Goal: Task Accomplishment & Management: Manage account settings

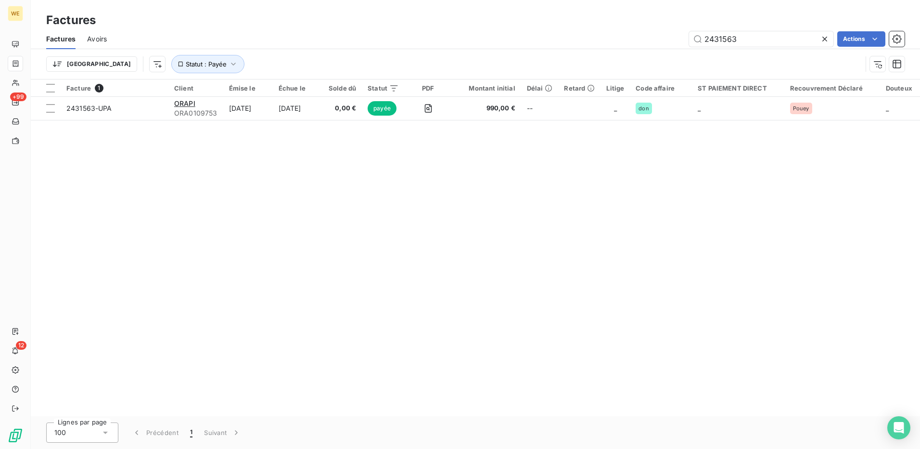
click at [259, 234] on div "Facture 1 Client Émise le Échue le Solde dû Statut PDF Montant initial Délai Re…" at bounding box center [475, 247] width 889 height 336
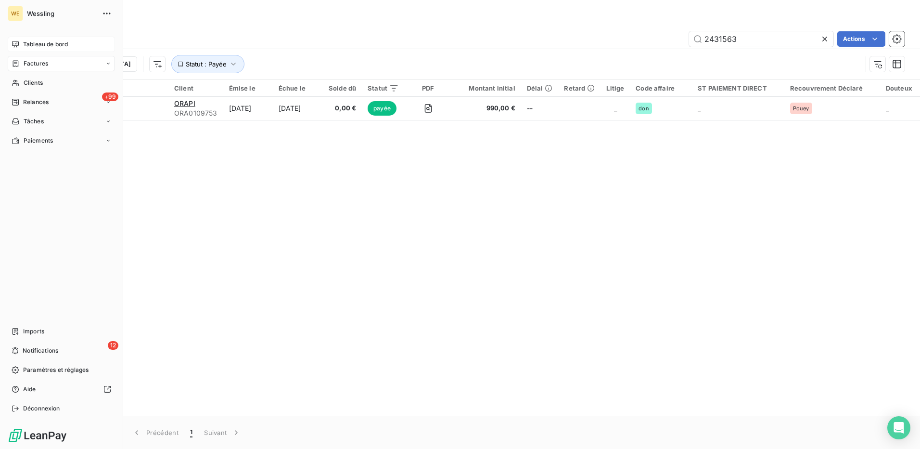
click at [65, 43] on span "Tableau de bord" at bounding box center [45, 44] width 45 height 9
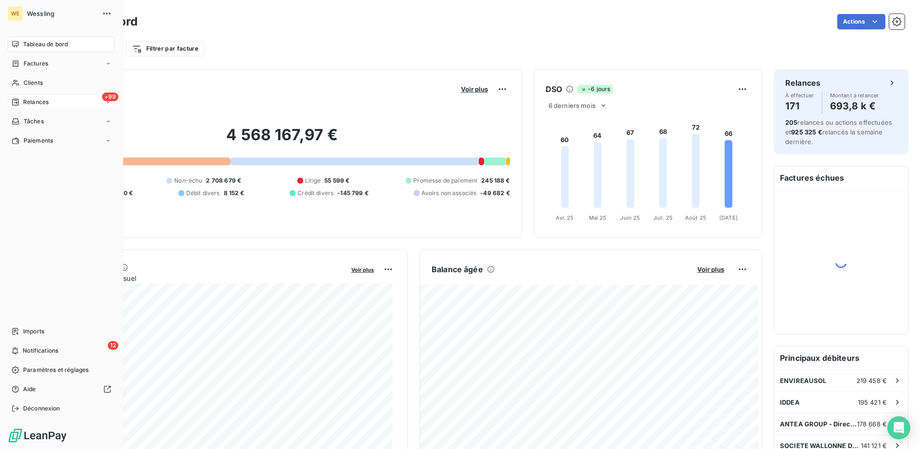
click at [16, 100] on icon at bounding box center [16, 102] width 8 height 8
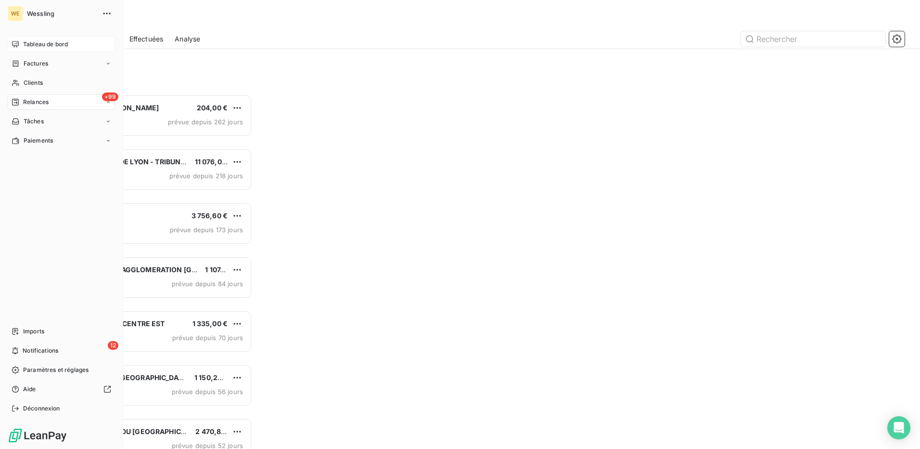
scroll to position [347, 199]
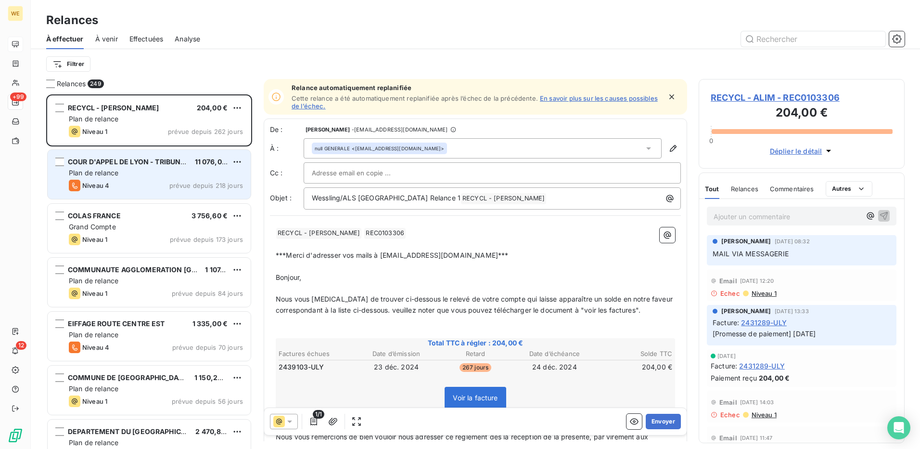
click at [122, 182] on div "Niveau 4 prévue depuis 218 jours" at bounding box center [156, 186] width 174 height 12
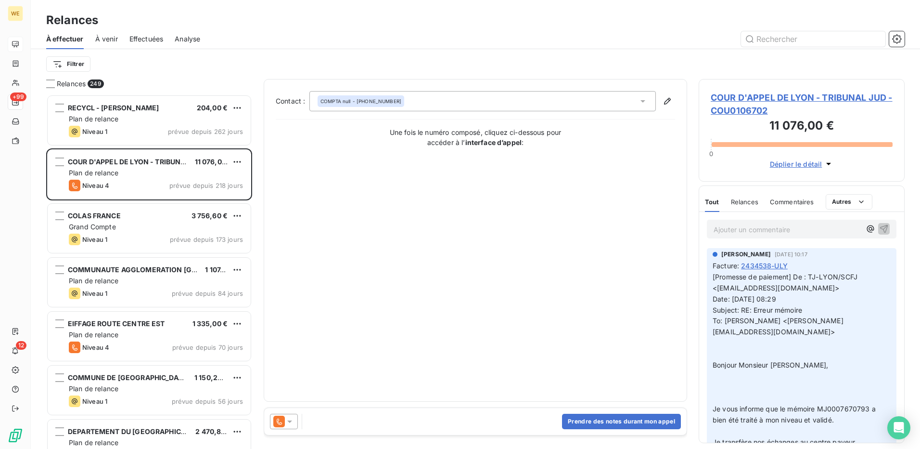
click at [291, 426] on div at bounding box center [284, 420] width 28 height 15
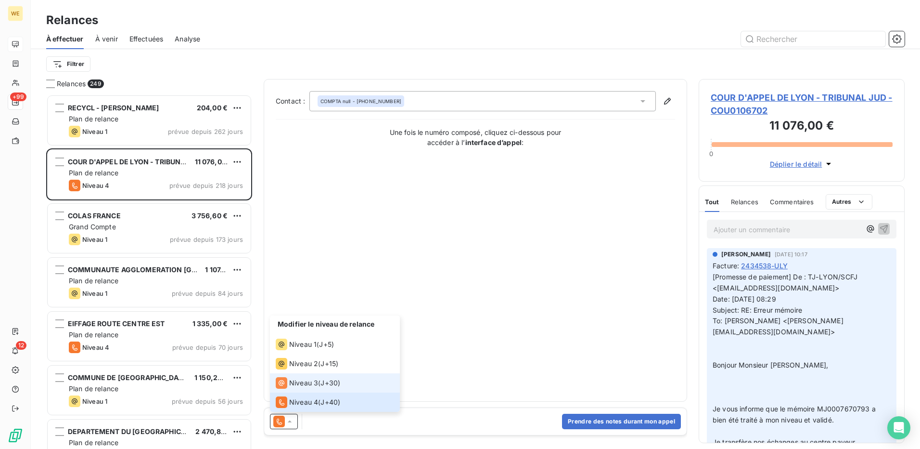
click at [312, 385] on span "Niveau 3" at bounding box center [303, 383] width 29 height 10
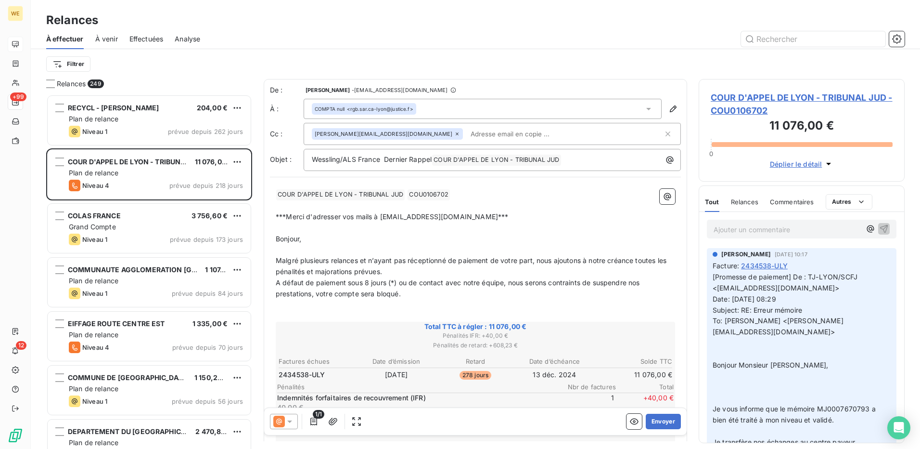
click at [364, 257] on span "Malgré plusieurs relances et n’ayant pas réceptionné de paiement de votre part,…" at bounding box center [472, 265] width 393 height 19
click at [329, 191] on span "COUR D'APPEL DE LYON - TRIBUNAL JUD ﻿" at bounding box center [340, 194] width 128 height 11
drag, startPoint x: 351, startPoint y: 196, endPoint x: 284, endPoint y: 192, distance: 67.0
click at [282, 190] on span "COUR D'APPEL DE LYON - TRIBUNAL JUD ﻿" at bounding box center [340, 194] width 128 height 11
click at [288, 192] on span "COUR D'APPEL DE LYON - TRIBUNAL JUD ﻿" at bounding box center [340, 194] width 128 height 11
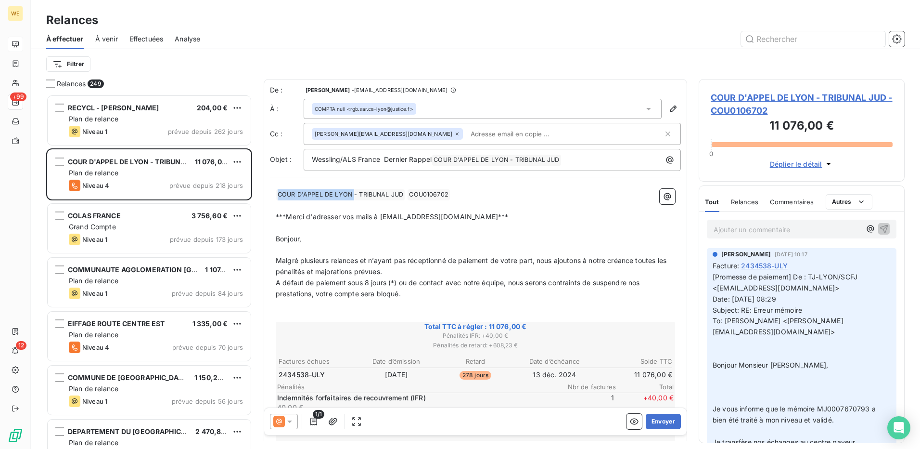
drag, startPoint x: 354, startPoint y: 194, endPoint x: 277, endPoint y: 193, distance: 77.0
click at [277, 193] on span "COUR D'APPEL DE LYON - TRIBUNAL JUD ﻿" at bounding box center [340, 194] width 128 height 11
click at [294, 194] on span "COUR D'APPEL DE LYON - TRIBUNAL JUD ﻿" at bounding box center [340, 194] width 128 height 11
drag, startPoint x: 347, startPoint y: 192, endPoint x: 280, endPoint y: 194, distance: 67.4
click at [280, 194] on span "COUR D'APPEL DE LYON - TRIBUNAL JUD ﻿" at bounding box center [340, 194] width 128 height 11
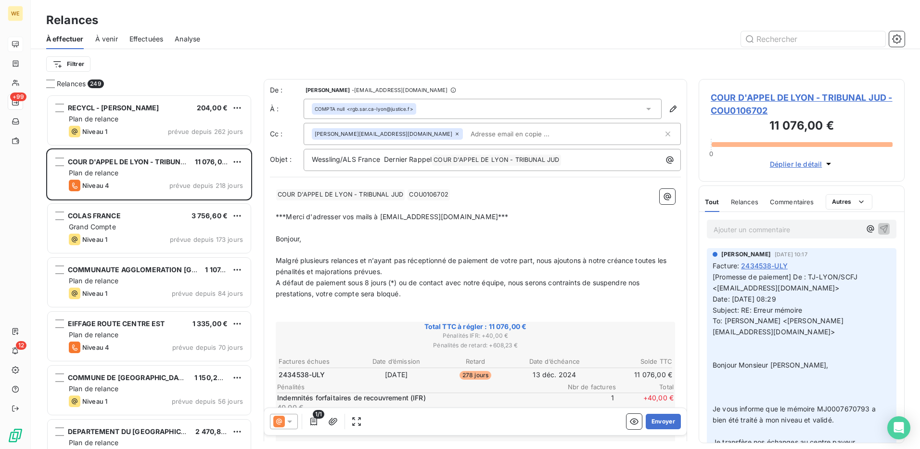
click at [283, 194] on span "COUR D'APPEL DE LYON - TRIBUNAL JUD ﻿" at bounding box center [340, 194] width 128 height 11
click at [350, 193] on span "COUR D'APPEL DE LYON - TRIBUNAL JUD ﻿" at bounding box center [340, 194] width 128 height 11
drag, startPoint x: 350, startPoint y: 193, endPoint x: 280, endPoint y: 192, distance: 70.8
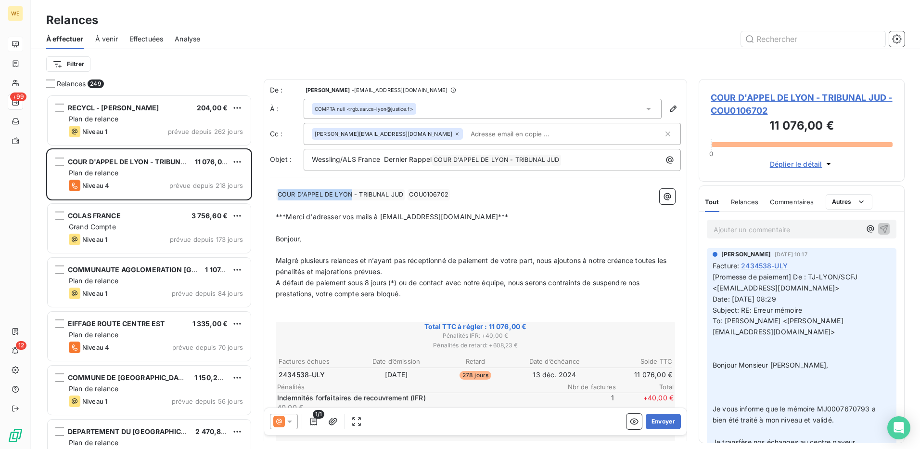
click at [280, 192] on span "COUR D'APPEL DE LYON - TRIBUNAL JUD ﻿" at bounding box center [340, 194] width 128 height 11
click at [280, 193] on span "COUR D'APPEL DE LYON - TRIBUNAL JUD ﻿" at bounding box center [340, 194] width 128 height 11
click at [281, 193] on span "COUR D'APPEL DE LYON - TRIBUNAL JUD ﻿" at bounding box center [340, 194] width 128 height 11
drag, startPoint x: 512, startPoint y: 158, endPoint x: 438, endPoint y: 158, distance: 73.6
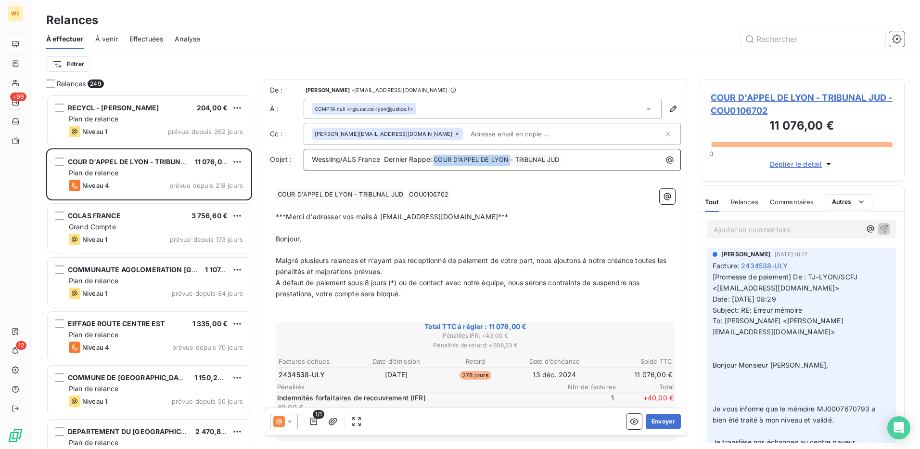
click at [438, 158] on span "COUR D'APPEL DE LYON - TRIBUNAL JUD ﻿" at bounding box center [496, 159] width 128 height 11
drag, startPoint x: 816, startPoint y: 97, endPoint x: 714, endPoint y: 100, distance: 102.5
click at [714, 100] on span "COUR D'APPEL DE LYON - TRIBUNAL JUD - COU0106702" at bounding box center [802, 104] width 182 height 26
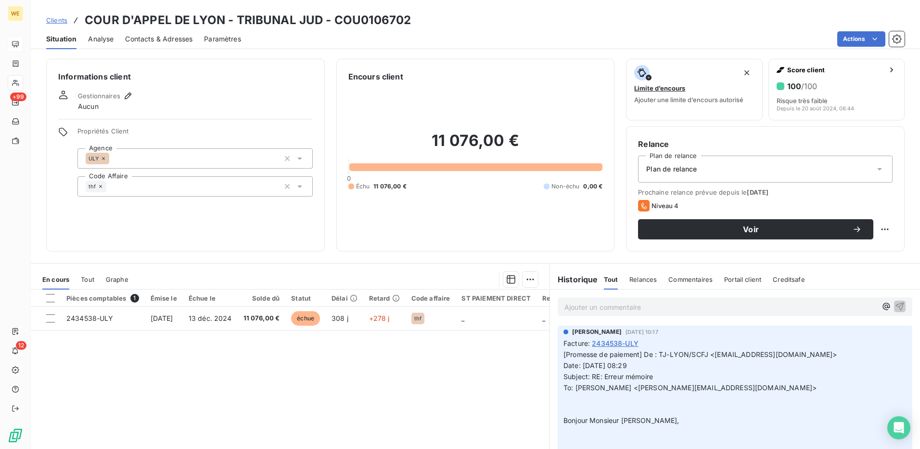
drag, startPoint x: 714, startPoint y: 100, endPoint x: 221, endPoint y: 18, distance: 499.1
click at [221, 18] on h3 "COUR D'APPEL DE LYON - TRIBUNAL JUD - COU0106702" at bounding box center [248, 20] width 326 height 17
drag, startPoint x: 222, startPoint y: 20, endPoint x: 86, endPoint y: 24, distance: 136.2
click at [86, 24] on h3 "COUR D'APPEL DE LYON - TRIBUNAL JUD - COU0106702" at bounding box center [248, 20] width 326 height 17
copy h3 "COUR D'APPEL DE LYON"
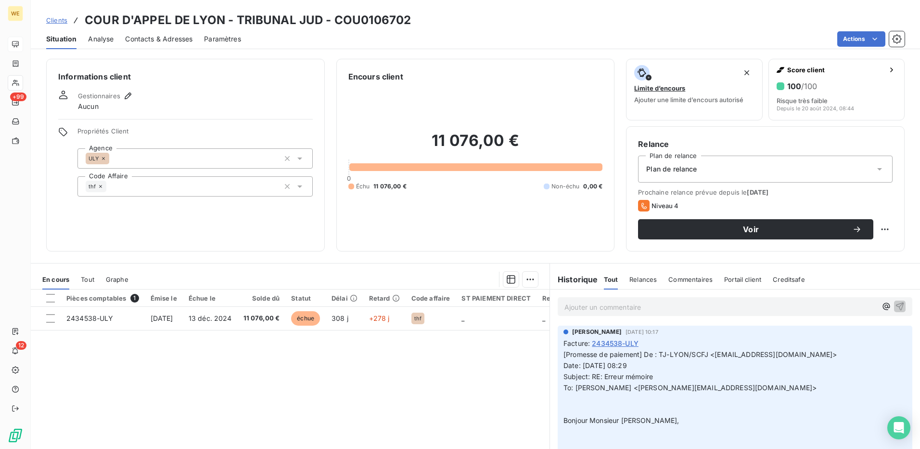
click at [168, 219] on div "Informations client Gestionnaires Aucun Propriétés Client Agence ULY Code Affai…" at bounding box center [185, 155] width 279 height 192
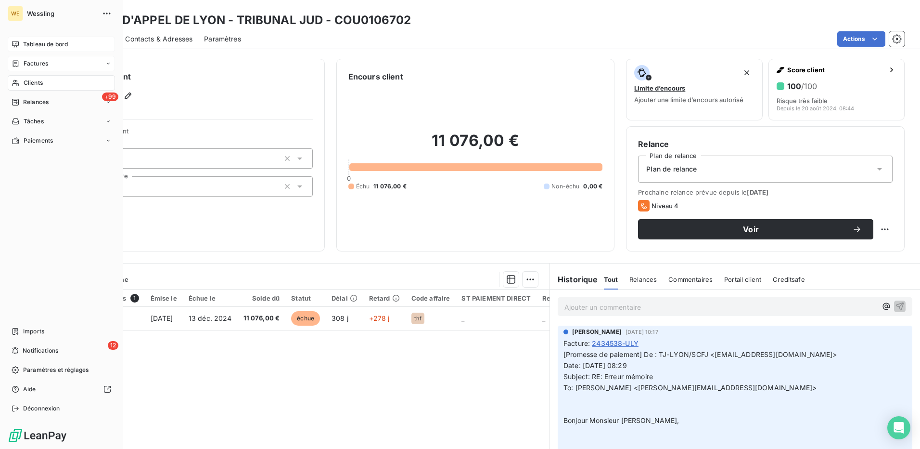
click at [38, 63] on span "Factures" at bounding box center [36, 63] width 25 height 9
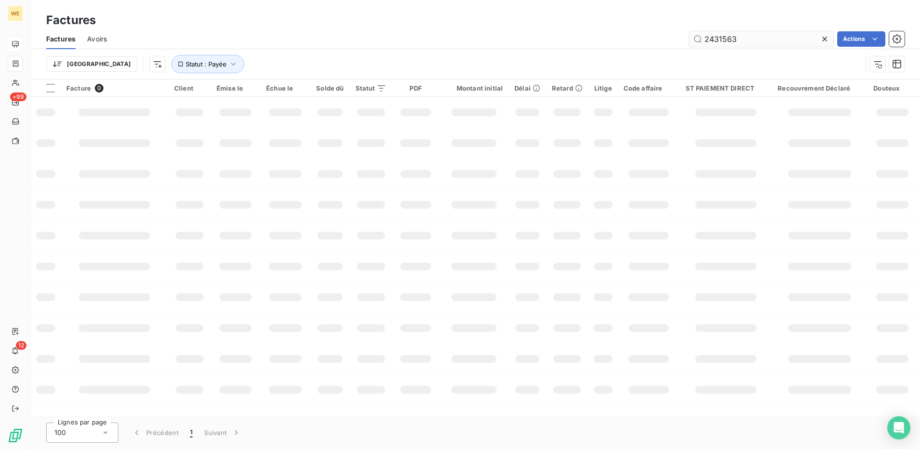
click at [731, 38] on input "2431563" at bounding box center [761, 38] width 144 height 15
click at [188, 67] on button "Statut : Payée" at bounding box center [207, 64] width 73 height 18
click at [327, 88] on div "payée" at bounding box center [300, 89] width 139 height 20
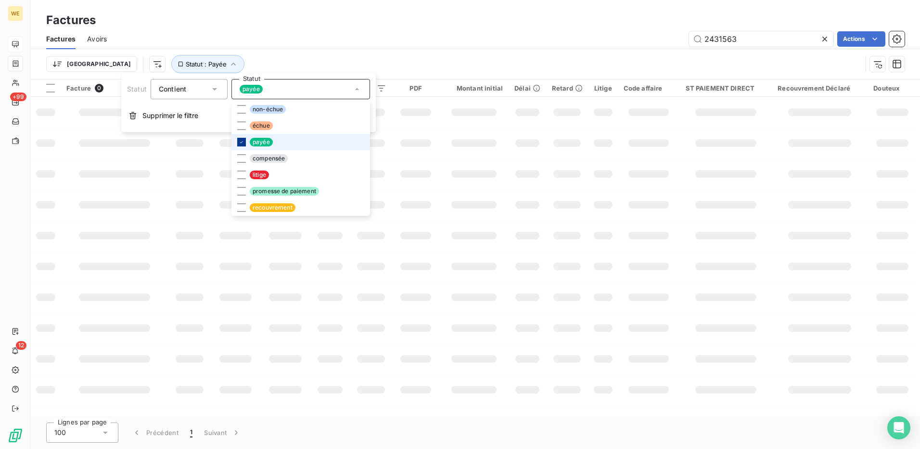
click at [239, 142] on icon at bounding box center [242, 142] width 6 height 6
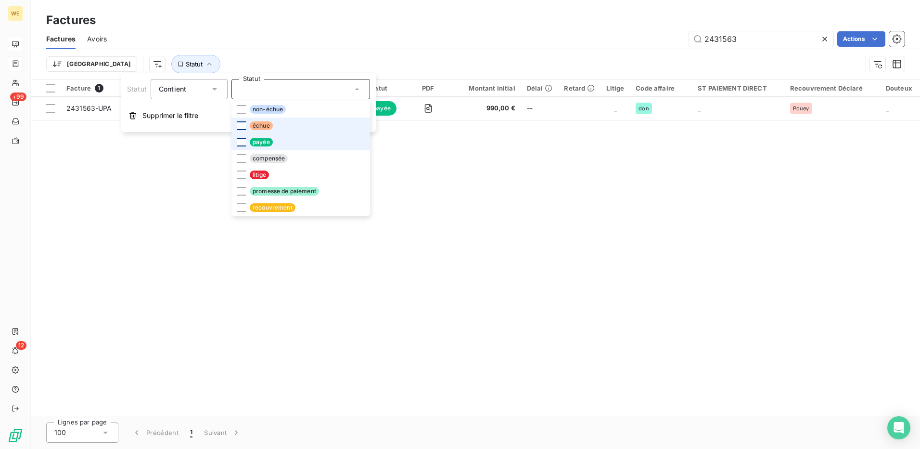
click at [238, 125] on div at bounding box center [241, 125] width 9 height 9
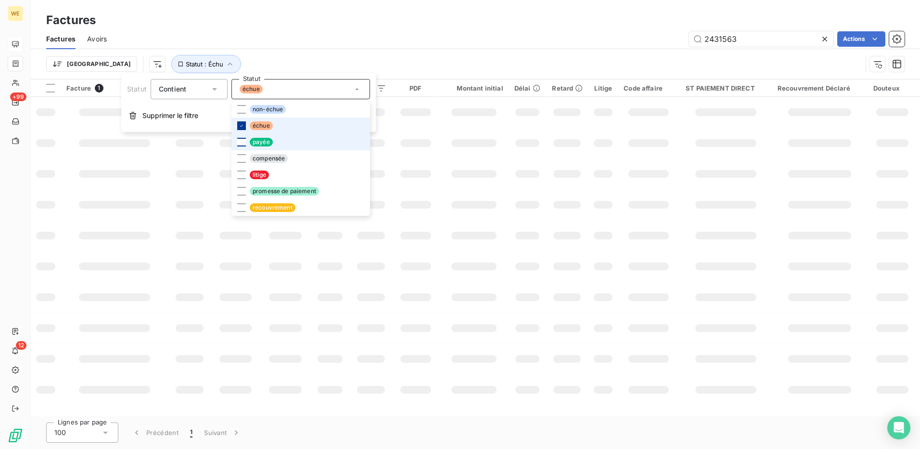
click at [239, 125] on icon at bounding box center [242, 126] width 6 height 6
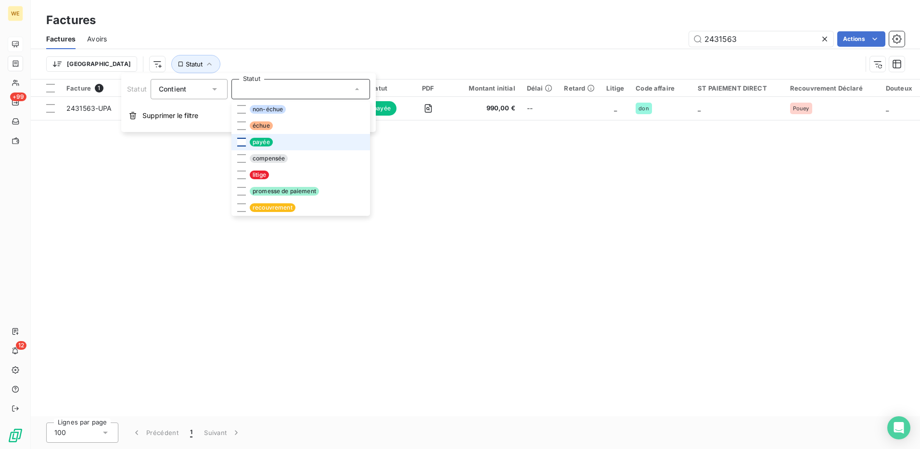
click at [517, 173] on div "Facture 1 Client Émise le Échue le Solde dû Statut PDF Montant initial Délai Re…" at bounding box center [475, 247] width 889 height 336
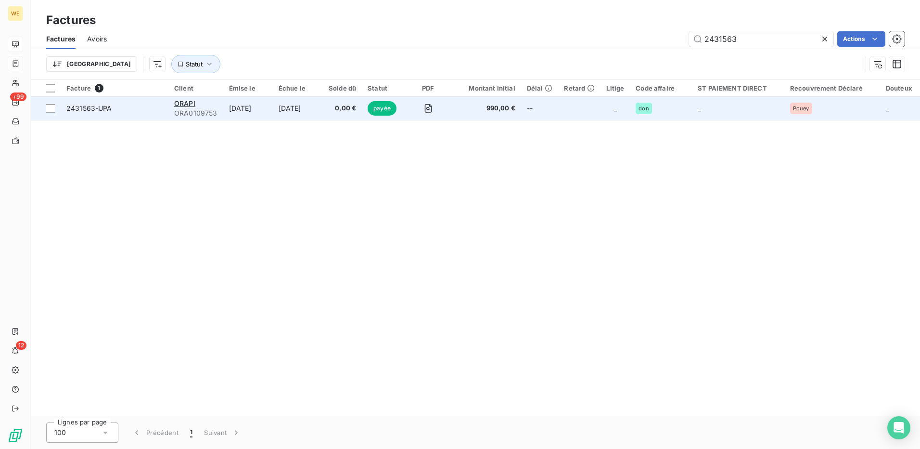
click at [210, 113] on span "ORA0109753" at bounding box center [195, 113] width 43 height 10
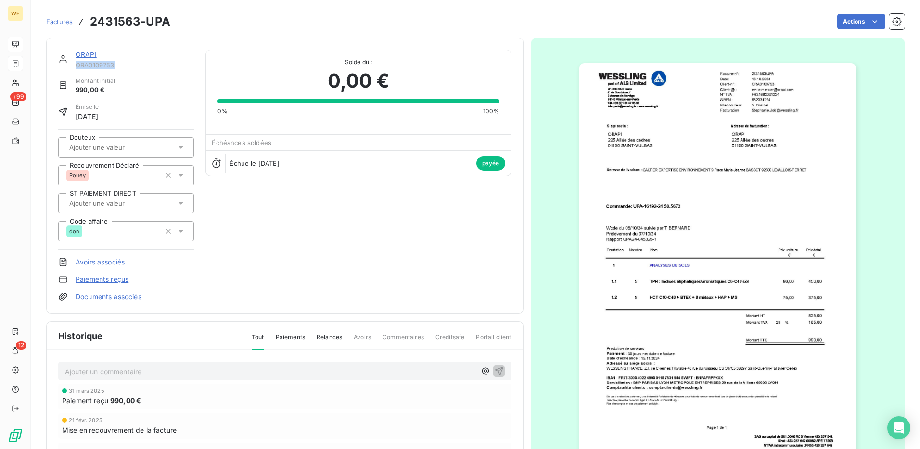
drag, startPoint x: 118, startPoint y: 69, endPoint x: 76, endPoint y: 65, distance: 42.5
click at [76, 65] on span "ORA0109753" at bounding box center [135, 65] width 118 height 8
copy span "ORA0109753"
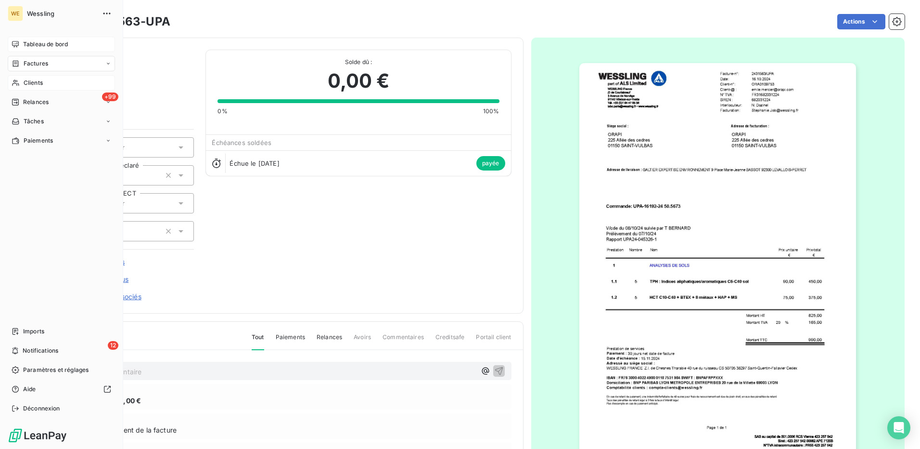
click at [31, 85] on span "Clients" at bounding box center [33, 82] width 19 height 9
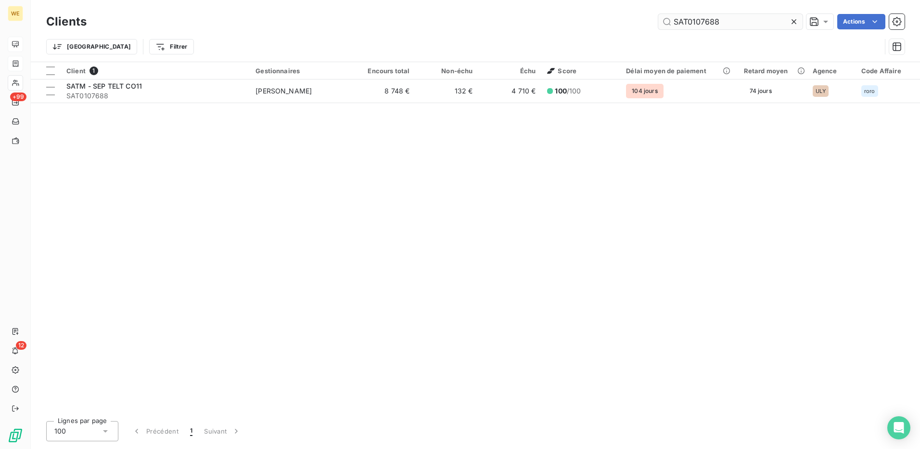
click at [677, 23] on input "SAT0107688" at bounding box center [730, 21] width 144 height 15
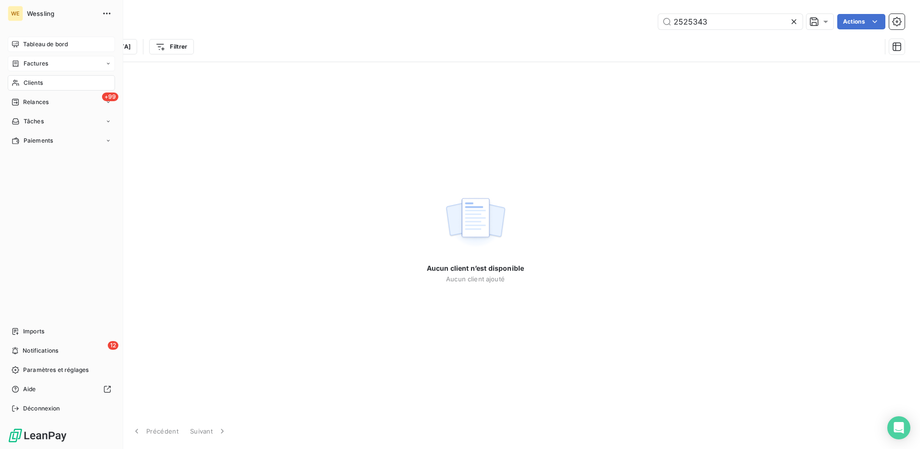
type input "2525343"
click at [28, 61] on span "Factures" at bounding box center [36, 63] width 25 height 9
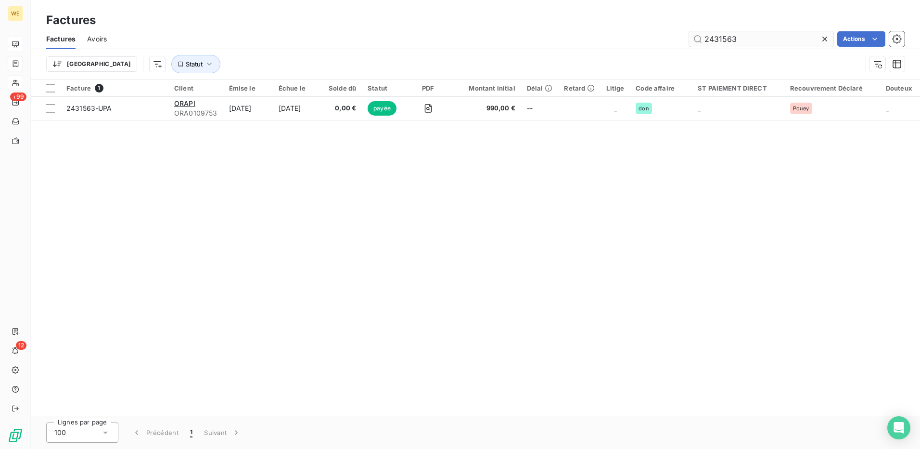
click at [711, 39] on input "2431563" at bounding box center [761, 38] width 144 height 15
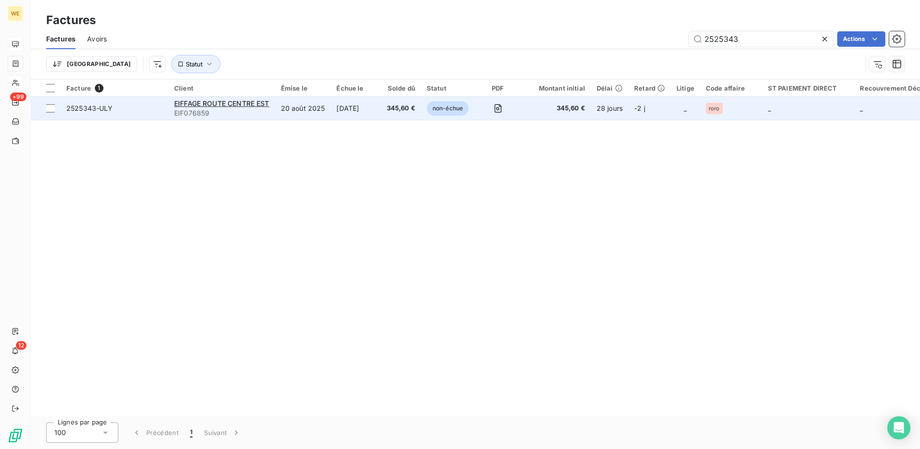
type input "2525343"
click at [192, 111] on span "EIF076859" at bounding box center [221, 113] width 95 height 10
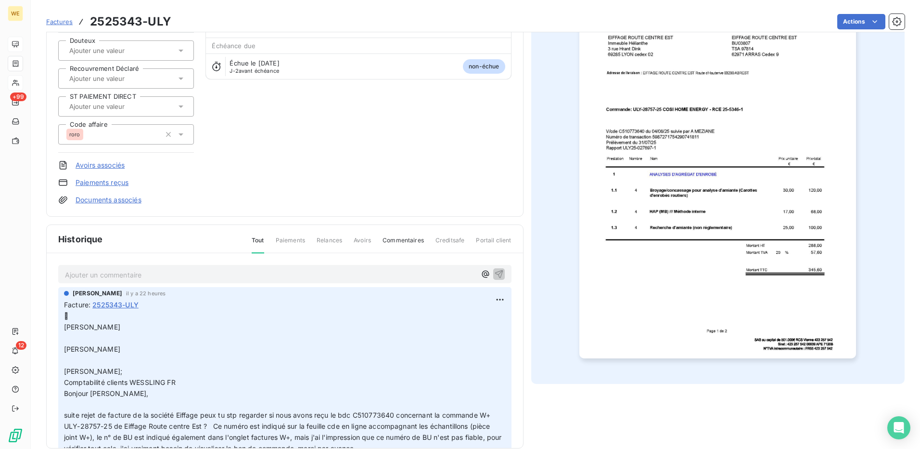
click at [178, 279] on p "Ajouter un commentaire ﻿" at bounding box center [270, 275] width 411 height 12
click at [154, 276] on p "Ajouter un commentaire ﻿" at bounding box center [270, 275] width 411 height 12
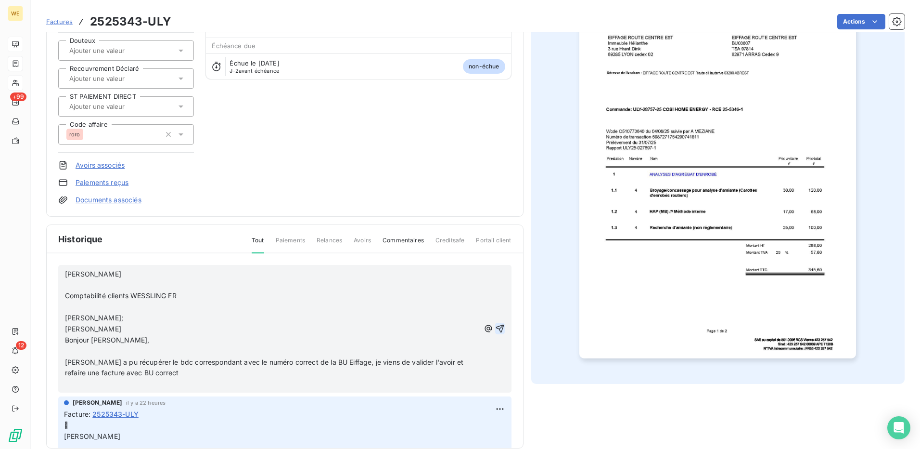
click at [496, 327] on icon "button" at bounding box center [500, 328] width 8 height 8
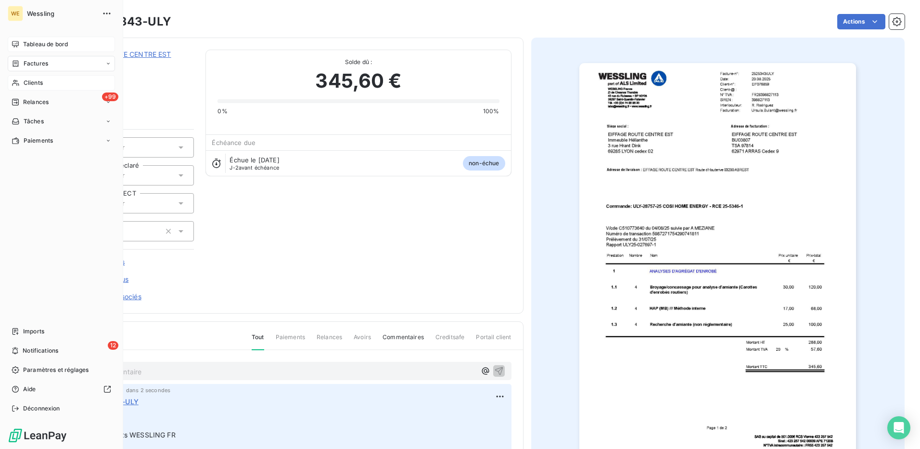
drag, startPoint x: 29, startPoint y: 81, endPoint x: 36, endPoint y: 79, distance: 7.0
click at [29, 81] on span "Clients" at bounding box center [33, 82] width 19 height 9
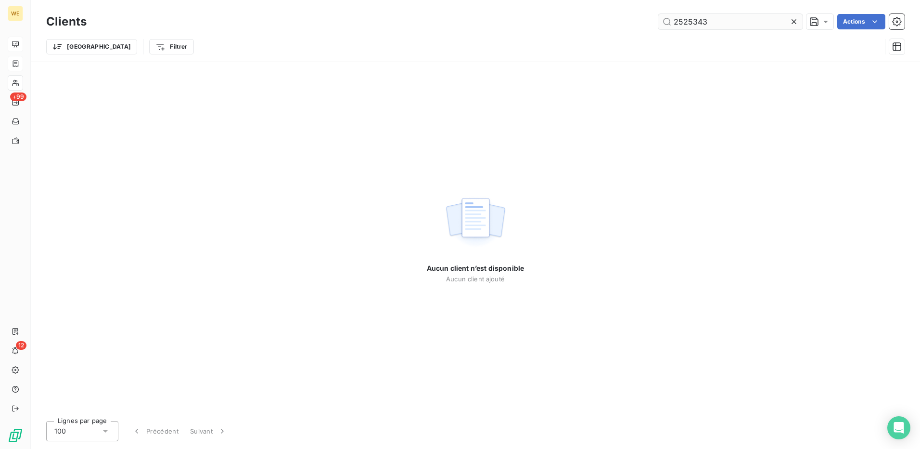
click at [693, 18] on input "2525343" at bounding box center [730, 21] width 144 height 15
drag, startPoint x: 693, startPoint y: 18, endPoint x: 687, endPoint y: 21, distance: 6.5
click at [687, 21] on input "2525343" at bounding box center [730, 21] width 144 height 15
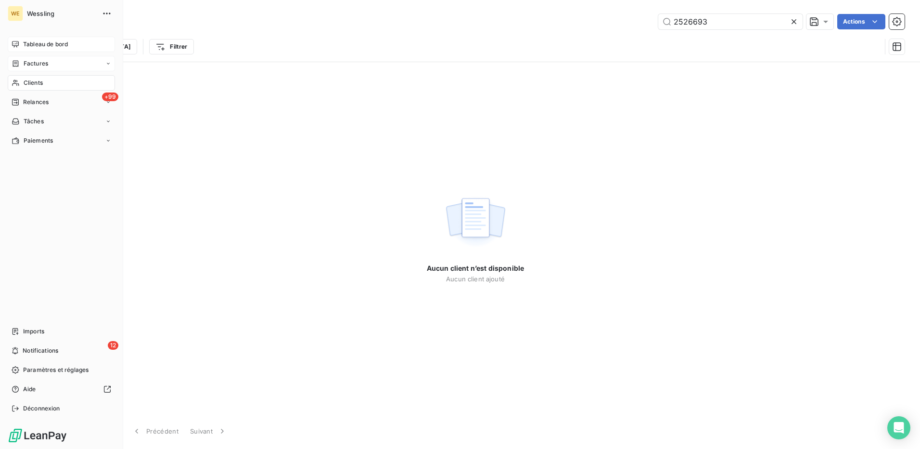
type input "2526693"
click at [31, 60] on span "Factures" at bounding box center [36, 63] width 25 height 9
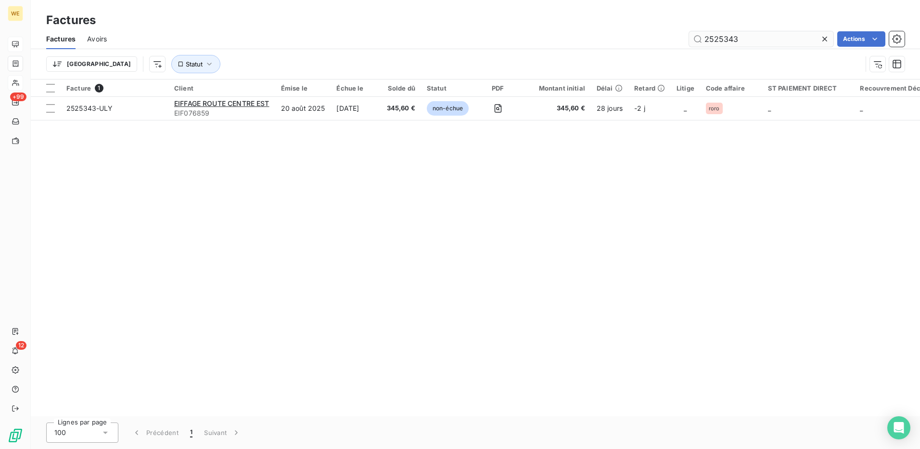
click at [702, 36] on input "2525343" at bounding box center [761, 38] width 144 height 15
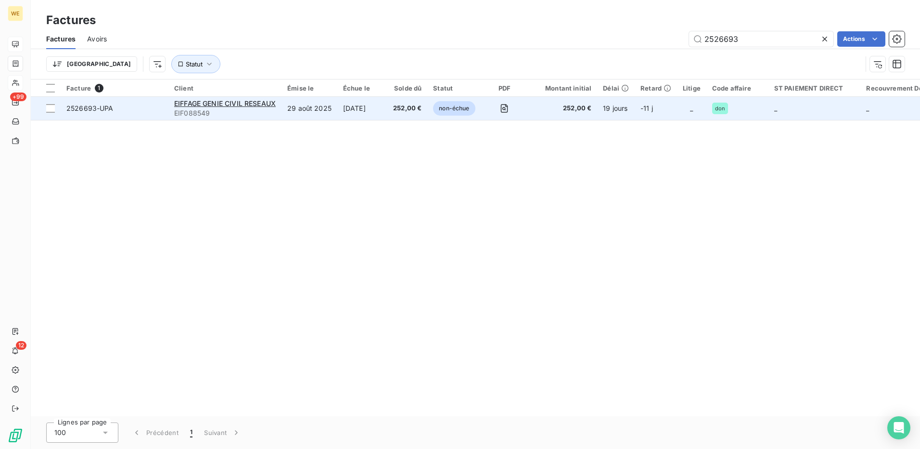
type input "2526693"
click at [109, 106] on span "2526693-UPA" at bounding box center [89, 108] width 47 height 8
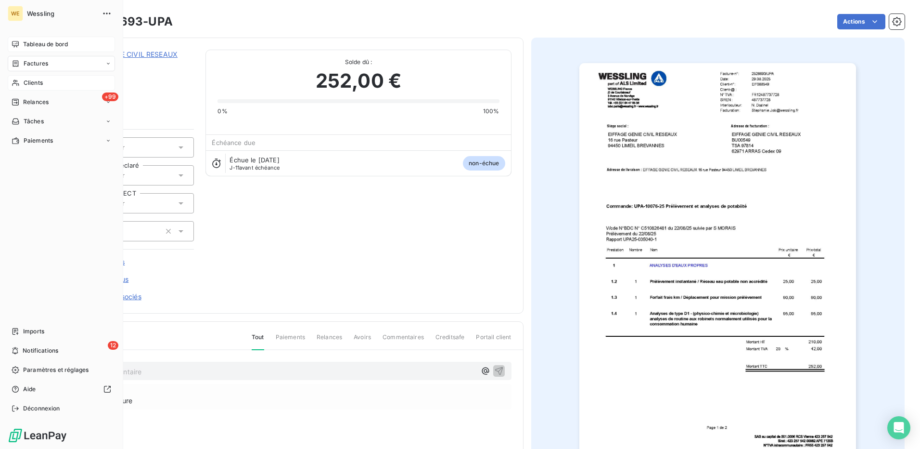
click at [45, 80] on div "Clients" at bounding box center [61, 82] width 107 height 15
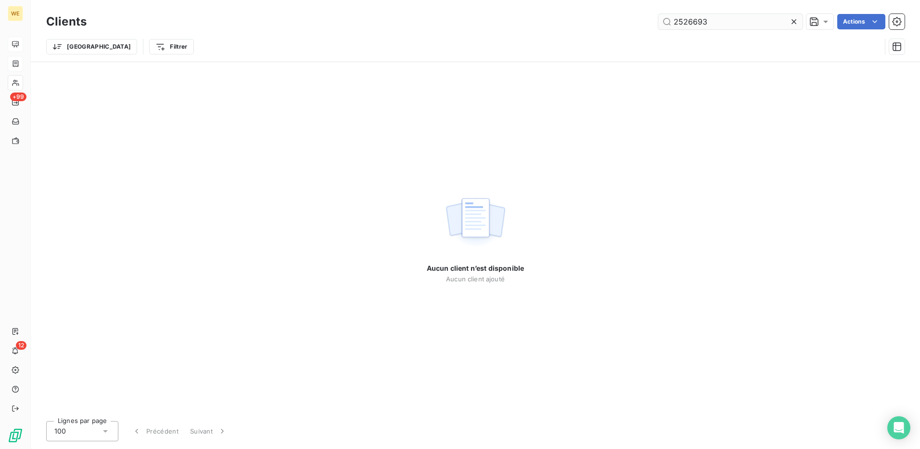
click at [683, 22] on input "2526693" at bounding box center [730, 21] width 144 height 15
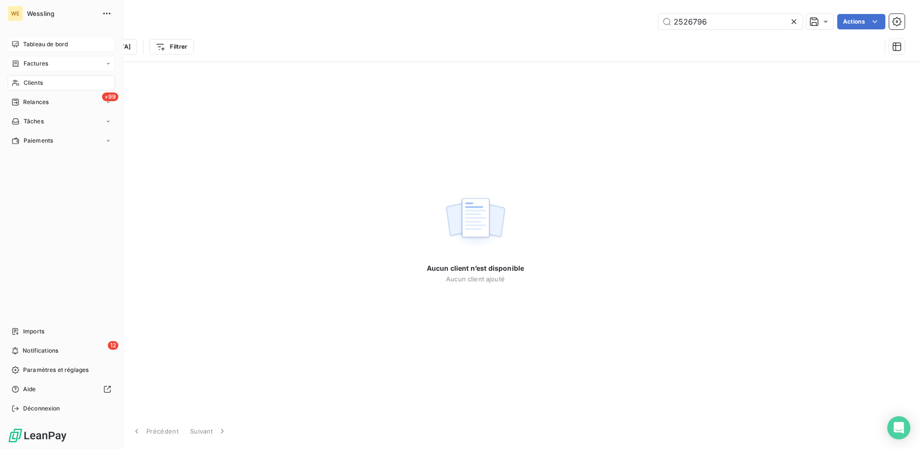
type input "2526796"
click at [26, 62] on span "Factures" at bounding box center [36, 63] width 25 height 9
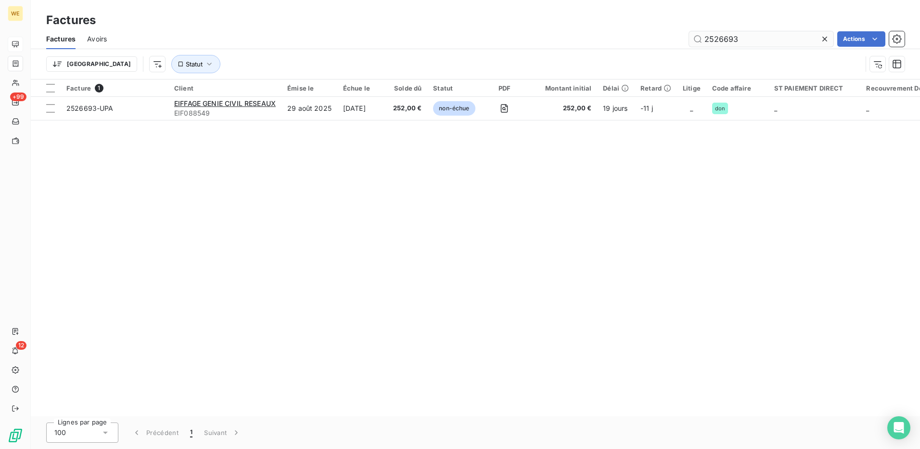
click at [706, 39] on input "2526693" at bounding box center [761, 38] width 144 height 15
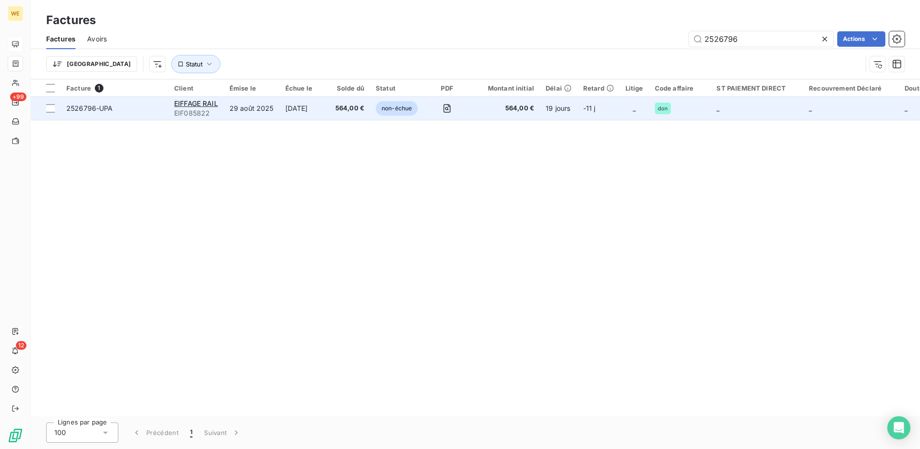
type input "2526796"
click at [111, 100] on td "2526796-UPA" at bounding box center [115, 108] width 108 height 23
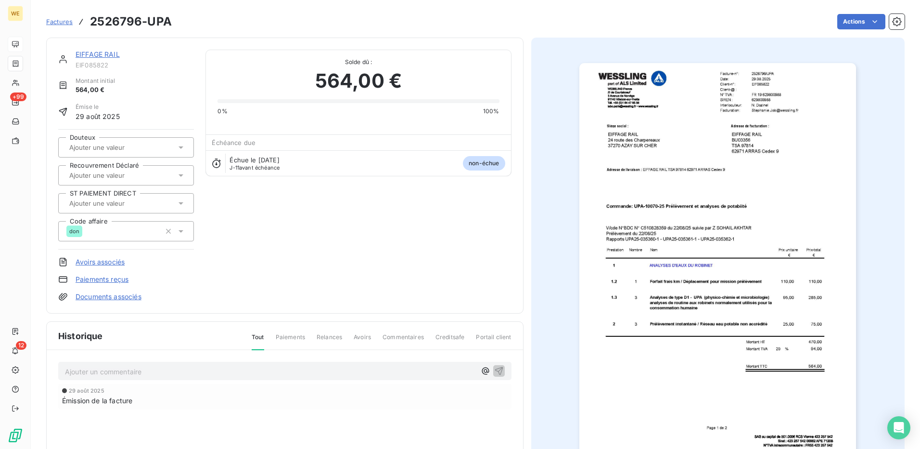
click at [173, 372] on p "Ajouter un commentaire ﻿" at bounding box center [270, 371] width 411 height 12
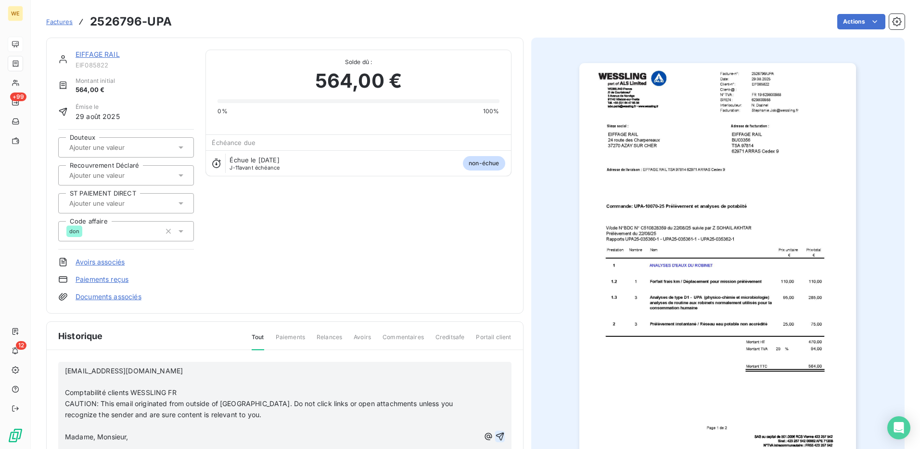
click at [493, 435] on div "[EMAIL_ADDRESS][DOMAIN_NAME] ​ Comptabilité clients WESSLING FR​ CAUTION: This …" at bounding box center [284, 436] width 453 height 150
click at [495, 435] on icon "button" at bounding box center [500, 436] width 10 height 10
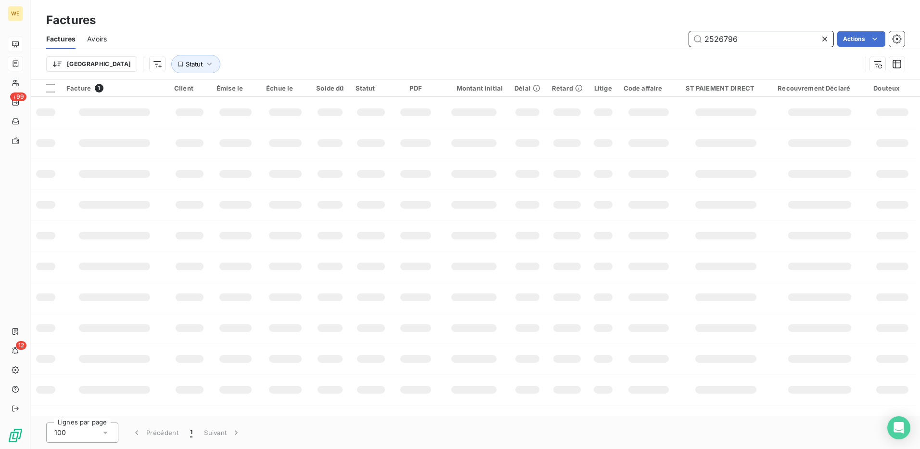
click at [736, 40] on input "2526796" at bounding box center [761, 38] width 144 height 15
paste input "693"
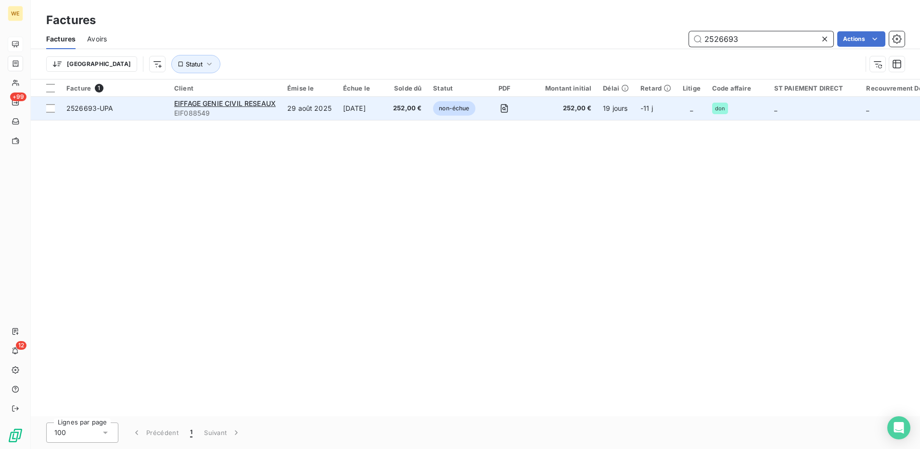
type input "2526693"
click at [287, 105] on td "29 août 2025" at bounding box center [310, 108] width 56 height 23
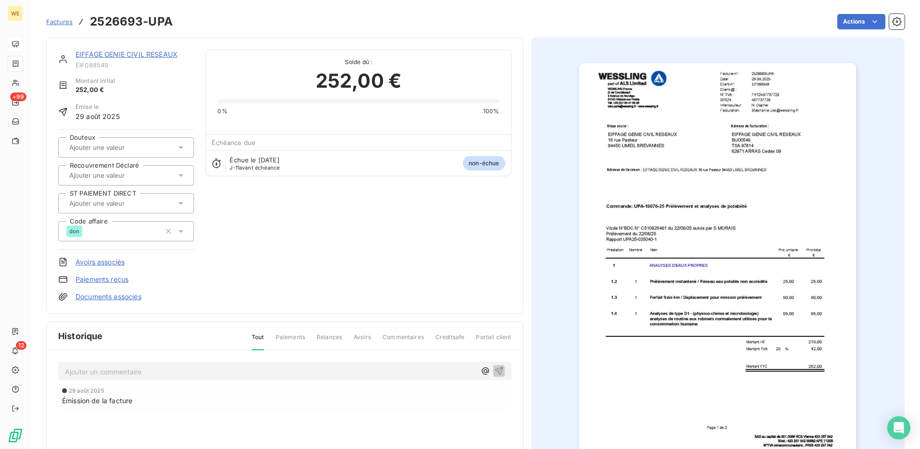
click at [132, 378] on div "Ajouter un commentaire ﻿" at bounding box center [284, 370] width 453 height 19
click at [131, 374] on p "Ajouter un commentaire ﻿" at bounding box center [270, 371] width 411 height 12
click at [154, 370] on p "2526693" at bounding box center [270, 370] width 411 height 11
drag, startPoint x: 154, startPoint y: 371, endPoint x: 101, endPoint y: 373, distance: 53.5
click at [101, 373] on p "2526693" at bounding box center [270, 370] width 411 height 11
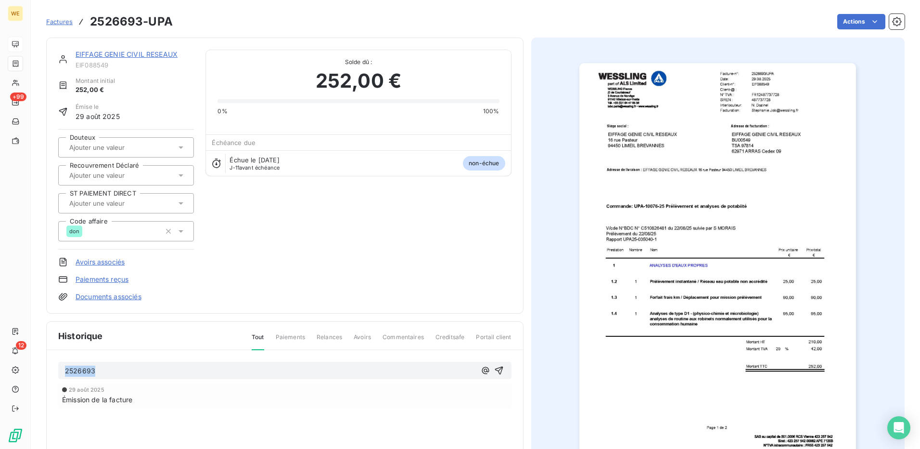
drag, startPoint x: 117, startPoint y: 374, endPoint x: 52, endPoint y: 367, distance: 65.9
click at [52, 367] on div "2526693 [DATE] Émission de la facture" at bounding box center [285, 398] width 476 height 97
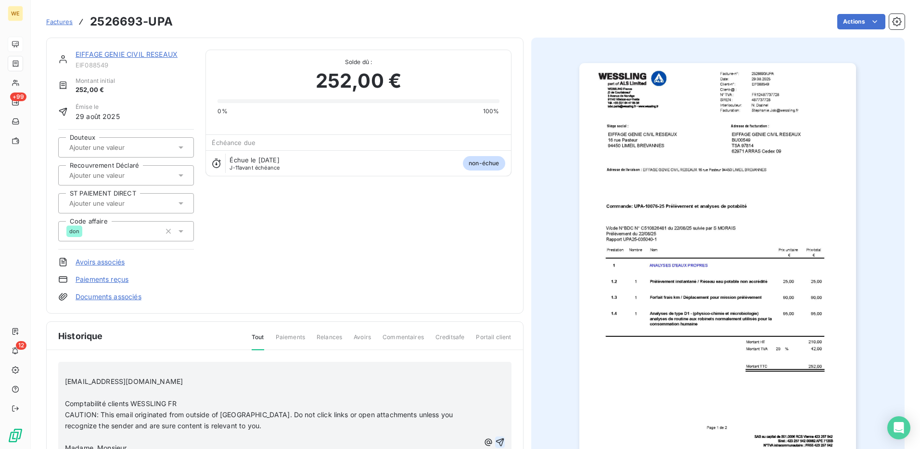
click at [495, 441] on icon "button" at bounding box center [500, 442] width 10 height 10
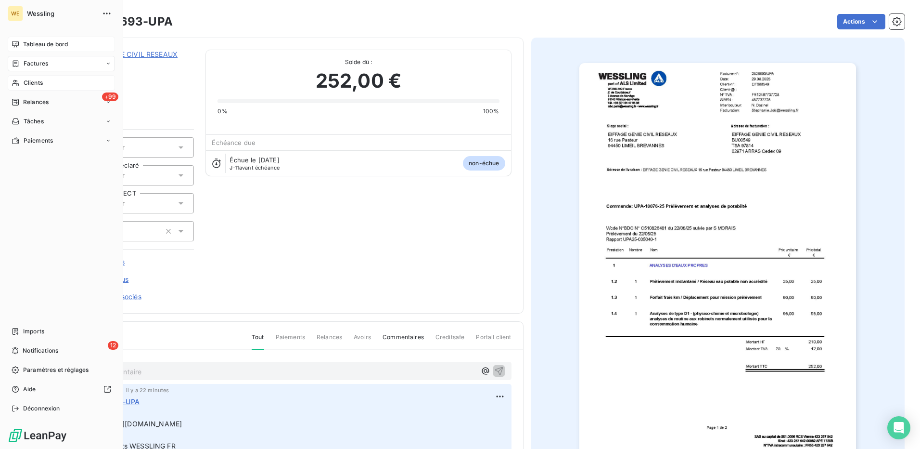
click at [31, 84] on span "Clients" at bounding box center [33, 82] width 19 height 9
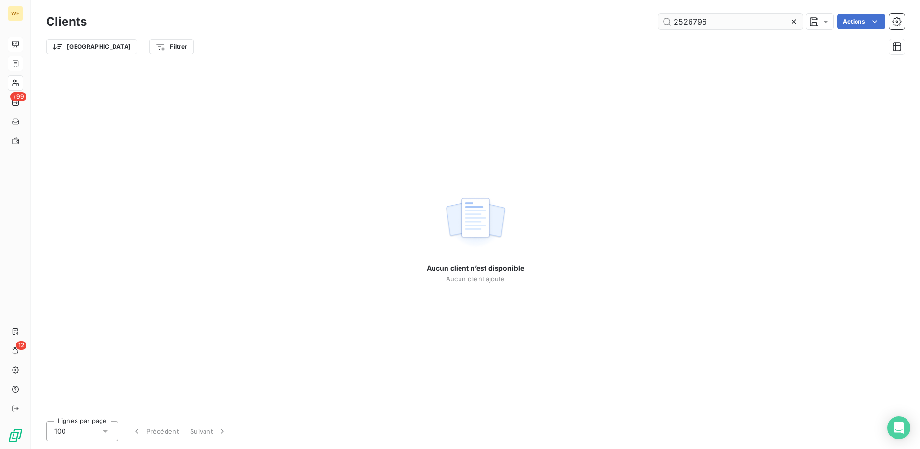
click at [687, 26] on input "2526796" at bounding box center [730, 21] width 144 height 15
click at [688, 26] on input "2526796" at bounding box center [730, 21] width 144 height 15
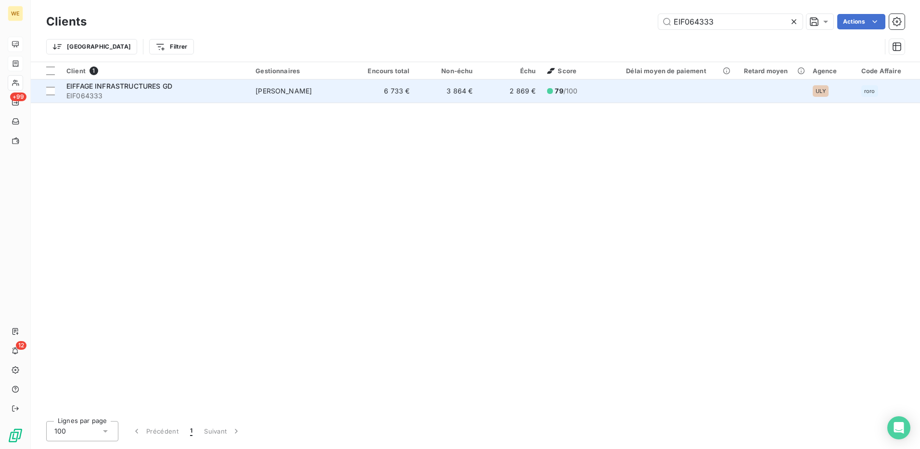
type input "EIF064333"
click at [142, 92] on span "EIF064333" at bounding box center [155, 96] width 178 height 10
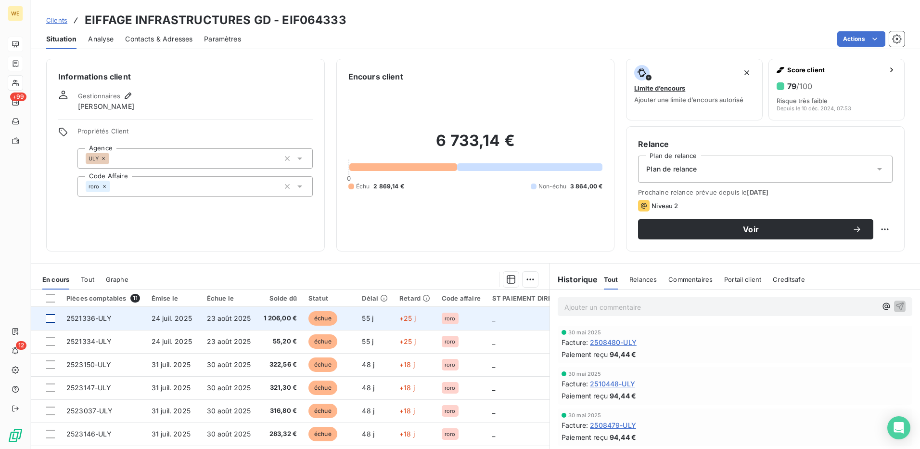
click at [53, 321] on div at bounding box center [50, 318] width 9 height 9
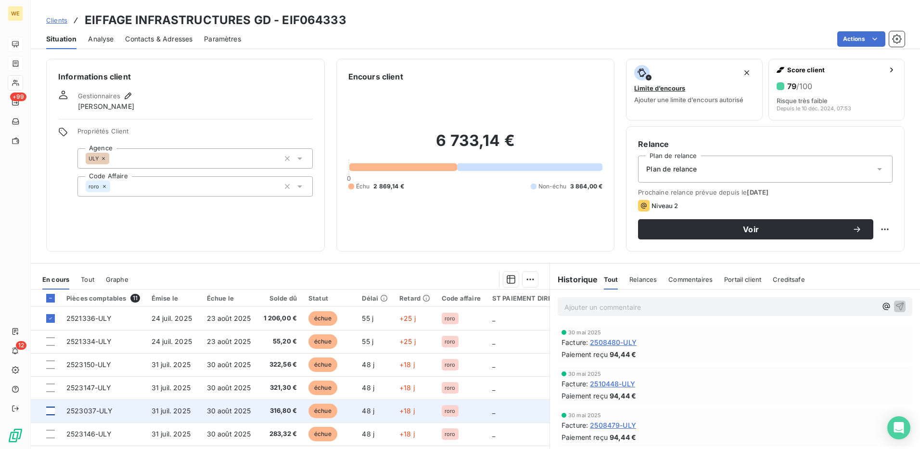
click at [50, 411] on div at bounding box center [50, 410] width 9 height 9
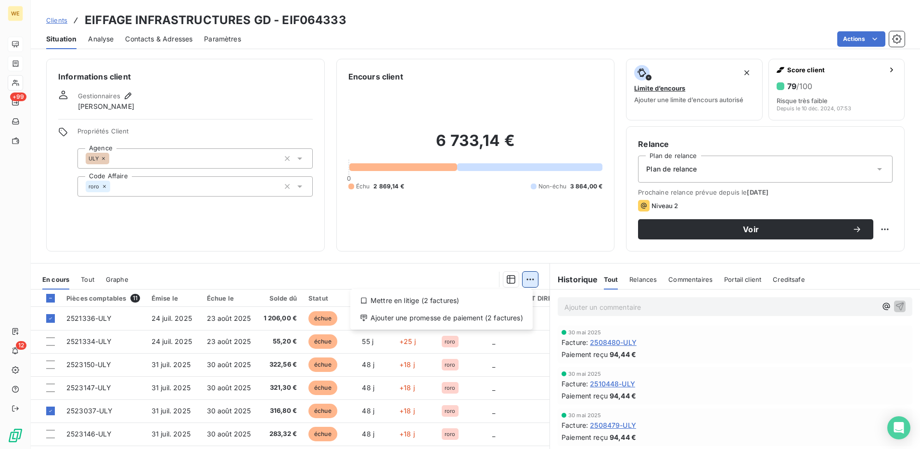
click at [529, 280] on html "WE +99 12 Clients EIFFAGE INFRASTRUCTURES GD - EIF064333 Situation Analyse Cont…" at bounding box center [460, 224] width 920 height 449
click at [517, 322] on div "Ajouter une promesse de paiement (2 factures)" at bounding box center [441, 317] width 175 height 15
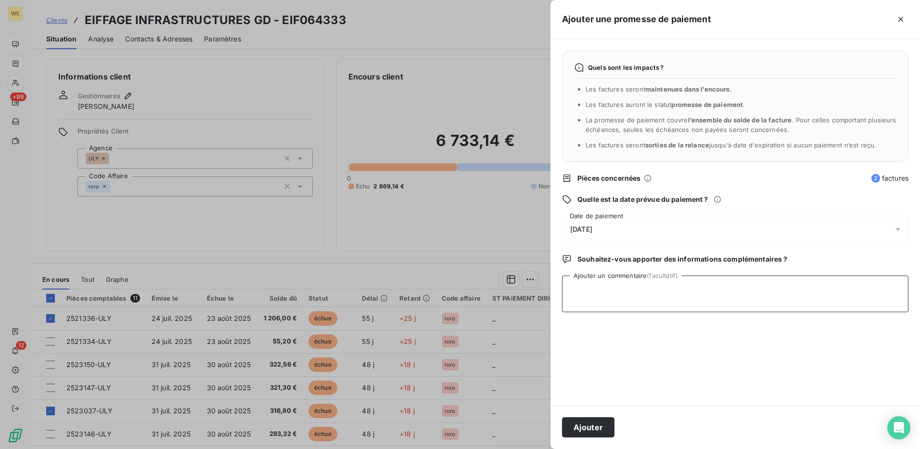
drag, startPoint x: 593, startPoint y: 298, endPoint x: 618, endPoint y: 268, distance: 38.9
click at [594, 297] on textarea "Ajouter un commentaire (facultatif)" at bounding box center [735, 293] width 346 height 37
type textarea "[DATE]"
click at [618, 227] on div "[DATE]" at bounding box center [735, 229] width 346 height 27
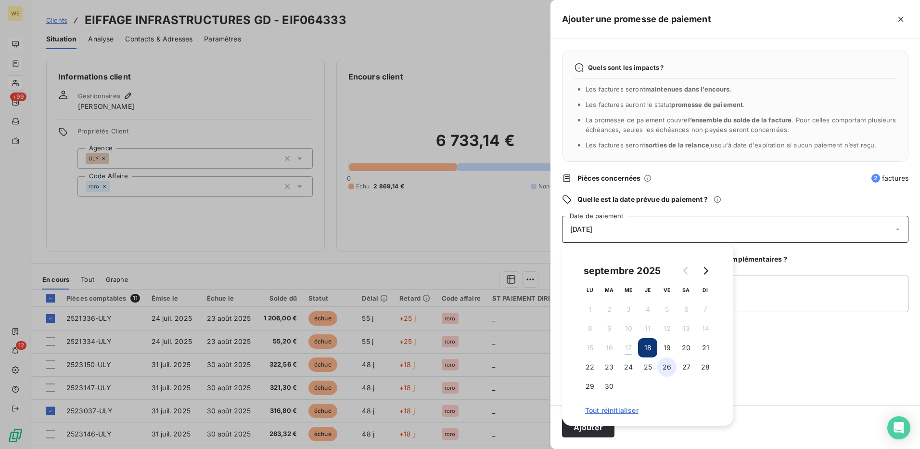
click at [667, 367] on button "26" at bounding box center [666, 366] width 19 height 19
drag, startPoint x: 747, startPoint y: 293, endPoint x: 741, endPoint y: 301, distance: 10.3
click at [747, 293] on textarea "[DATE]" at bounding box center [735, 293] width 346 height 37
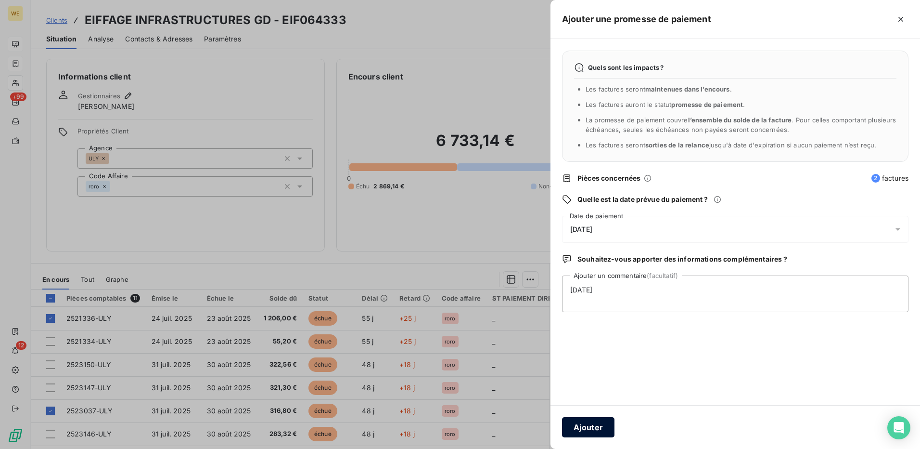
click at [586, 430] on button "Ajouter" at bounding box center [588, 427] width 52 height 20
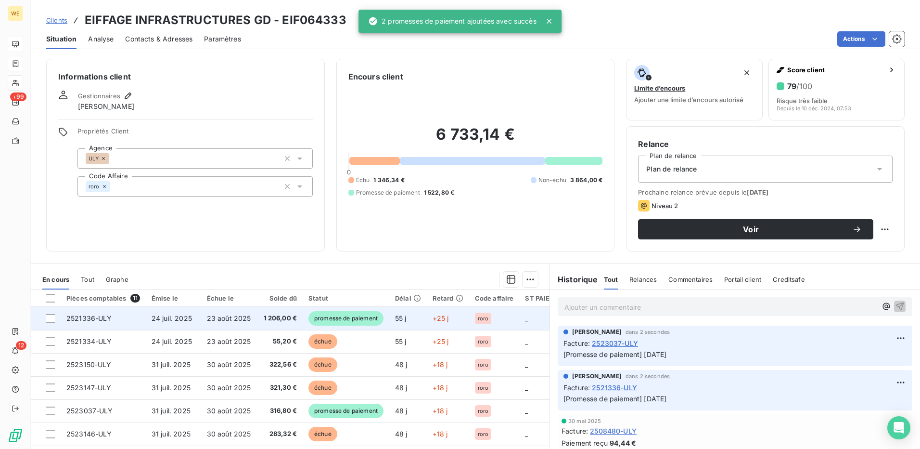
drag, startPoint x: 51, startPoint y: 297, endPoint x: 51, endPoint y: 307, distance: 9.6
click at [51, 298] on div at bounding box center [50, 298] width 9 height 9
click at [48, 321] on icon at bounding box center [51, 318] width 6 height 6
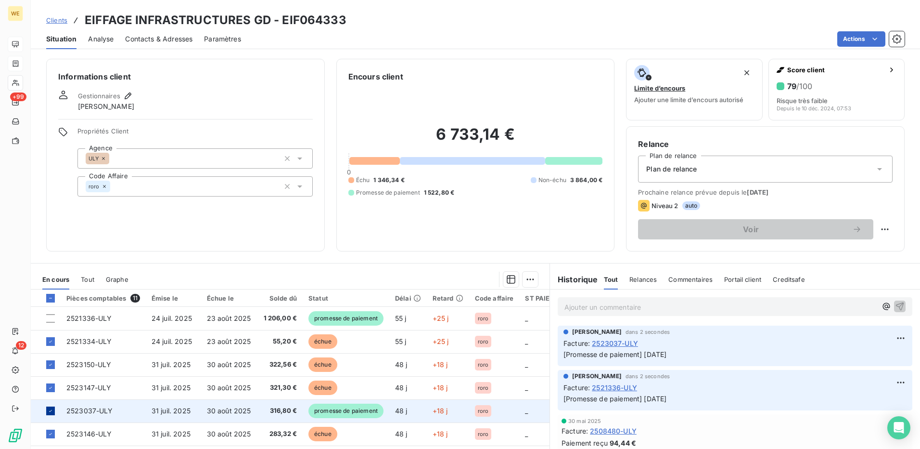
click at [50, 411] on icon at bounding box center [51, 411] width 6 height 6
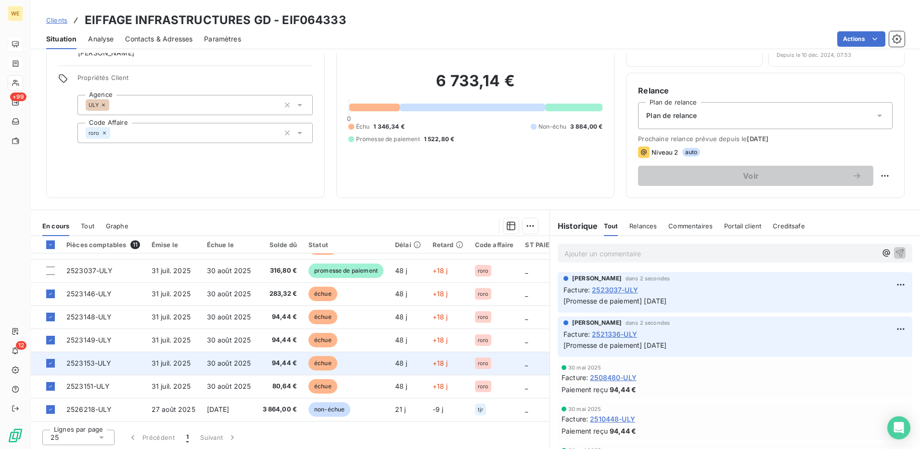
scroll to position [55, 0]
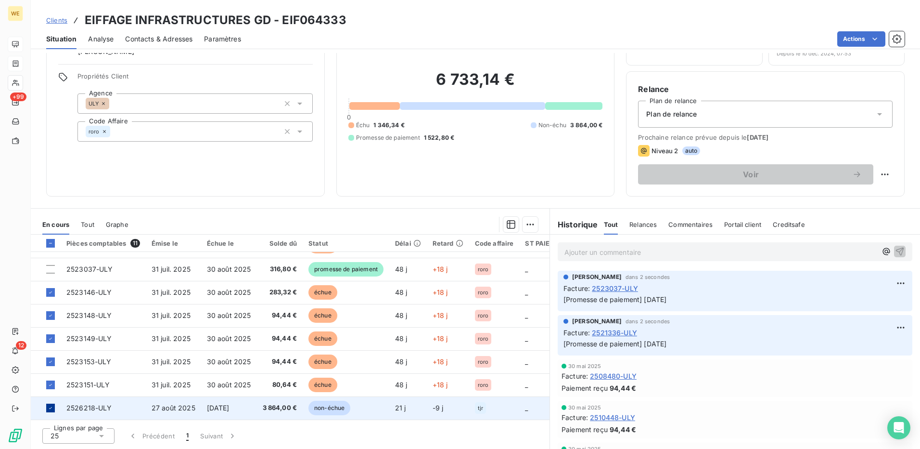
click at [49, 405] on icon at bounding box center [51, 408] width 6 height 6
click at [526, 226] on html "WE +99 12 Clients EIFFAGE INFRASTRUCTURES GD - EIF064333 Situation Analyse Cont…" at bounding box center [460, 224] width 920 height 449
click at [507, 266] on div "Ajouter une promesse de paiement (8 factures)" at bounding box center [441, 262] width 175 height 15
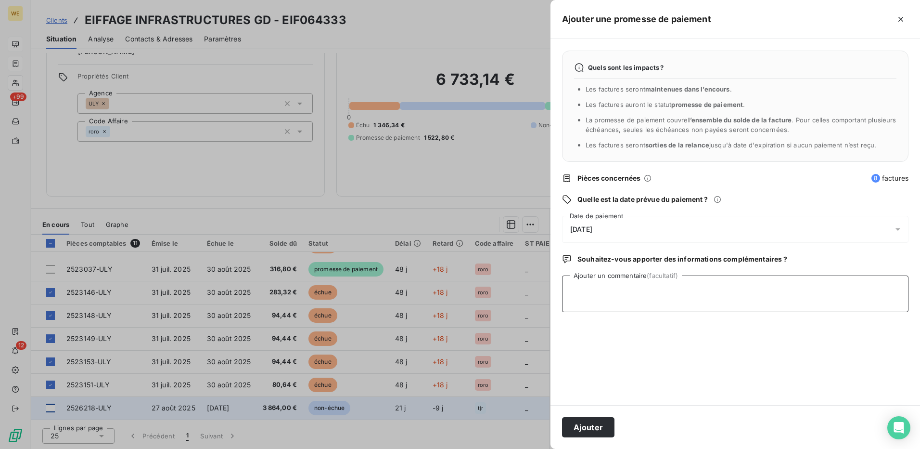
click at [613, 287] on textarea "Ajouter un commentaire (facultatif)" at bounding box center [735, 293] width 346 height 37
type textarea "[DATE]"
drag, startPoint x: 671, startPoint y: 223, endPoint x: 673, endPoint y: 229, distance: 6.3
click at [670, 227] on div "[DATE]" at bounding box center [735, 229] width 346 height 27
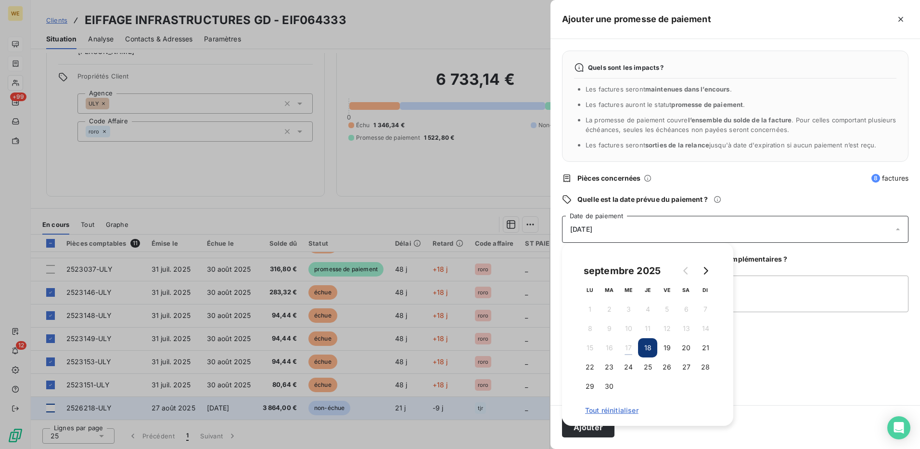
drag, startPoint x: 706, startPoint y: 269, endPoint x: 666, endPoint y: 297, distance: 49.8
click at [706, 269] on icon "Go to next month" at bounding box center [706, 271] width 4 height 8
drag, startPoint x: 608, startPoint y: 326, endPoint x: 647, endPoint y: 343, distance: 42.7
click at [608, 328] on button "7" at bounding box center [609, 328] width 19 height 19
click at [773, 308] on textarea "[DATE]" at bounding box center [735, 293] width 346 height 37
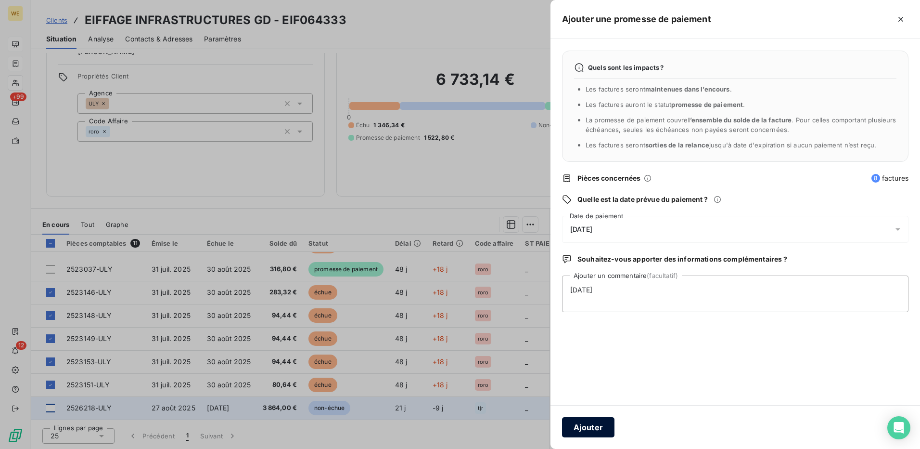
click at [597, 428] on button "Ajouter" at bounding box center [588, 427] width 52 height 20
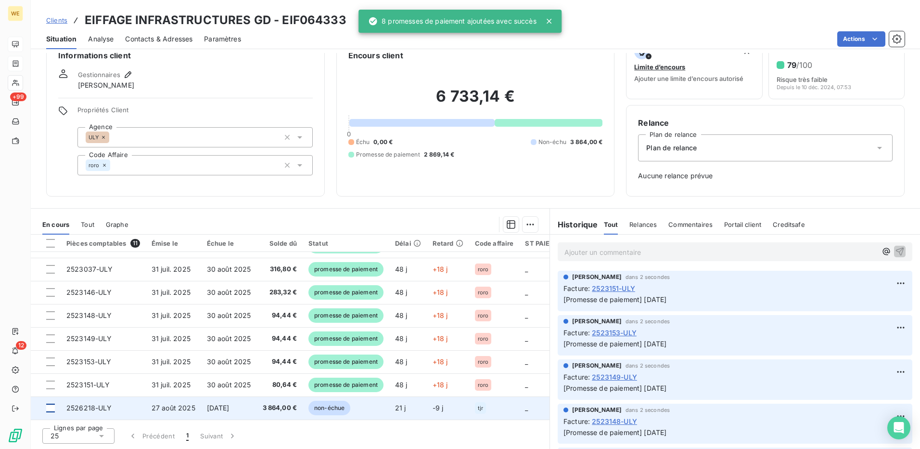
scroll to position [21, 0]
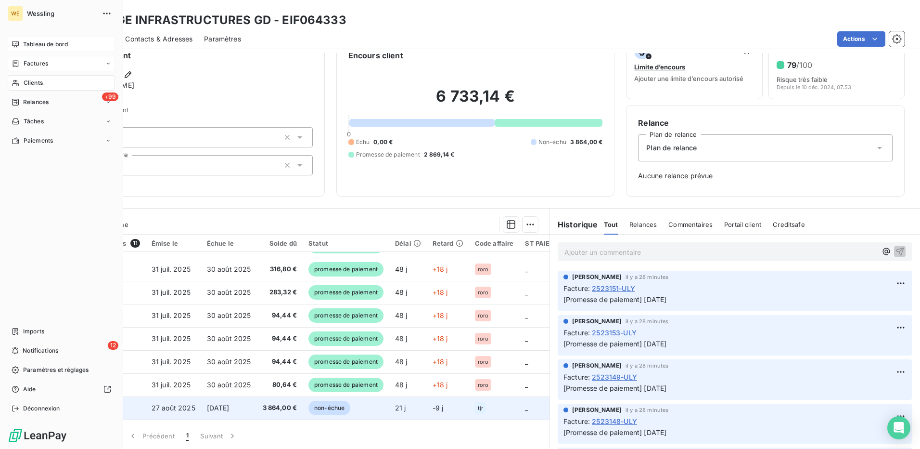
click at [33, 79] on span "Clients" at bounding box center [33, 82] width 19 height 9
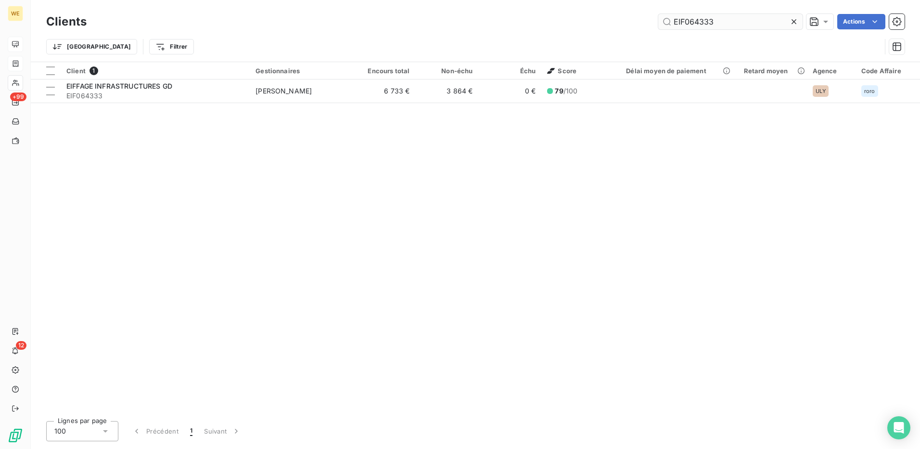
click at [677, 22] on input "EIF064333" at bounding box center [730, 21] width 144 height 15
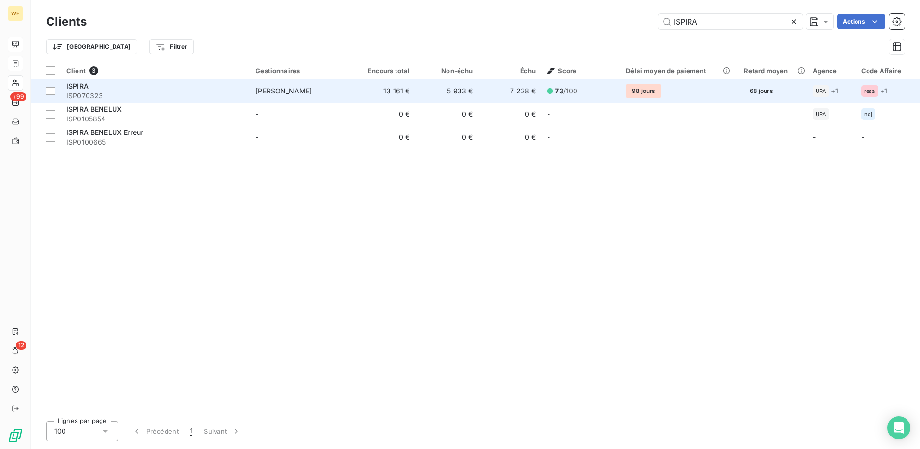
type input "ISPIRA"
click at [270, 90] on span "[PERSON_NAME]" at bounding box center [284, 91] width 56 height 8
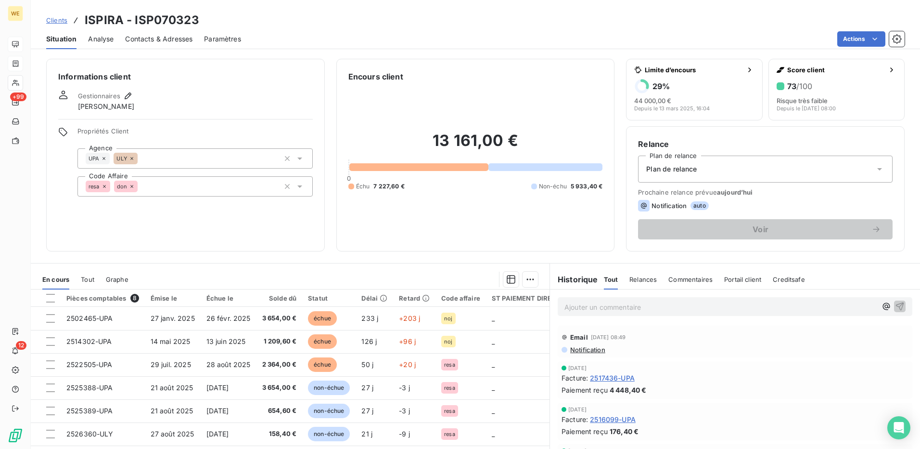
click at [167, 20] on h3 "ISPIRA - ISP070323" at bounding box center [142, 20] width 115 height 17
copy h3 "ISP070323"
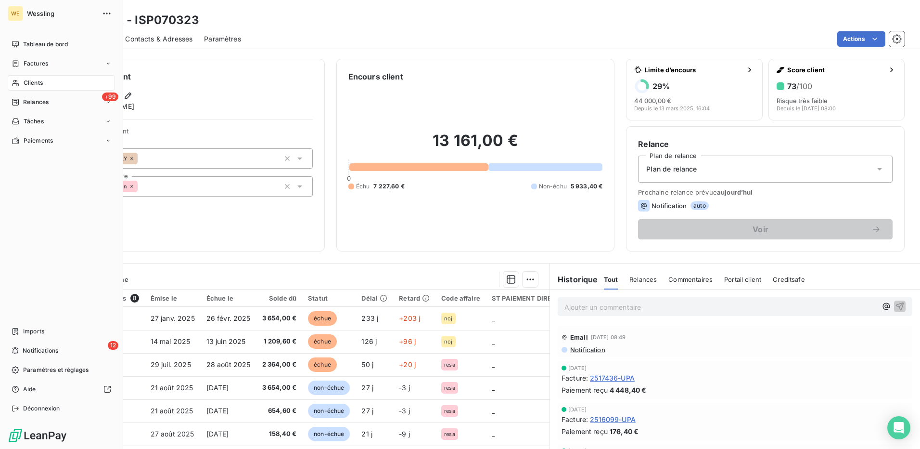
click at [37, 81] on span "Clients" at bounding box center [33, 82] width 19 height 9
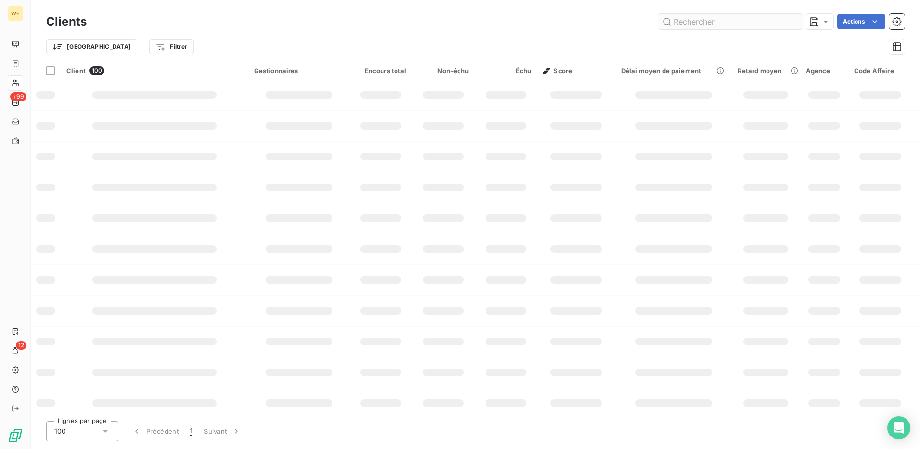
click at [719, 23] on input "text" at bounding box center [730, 21] width 144 height 15
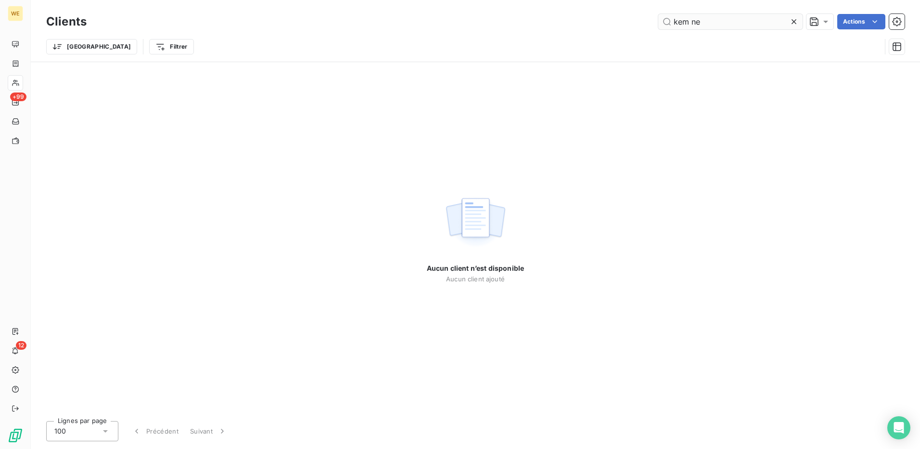
click at [708, 23] on input "kem ne" at bounding box center [730, 21] width 144 height 15
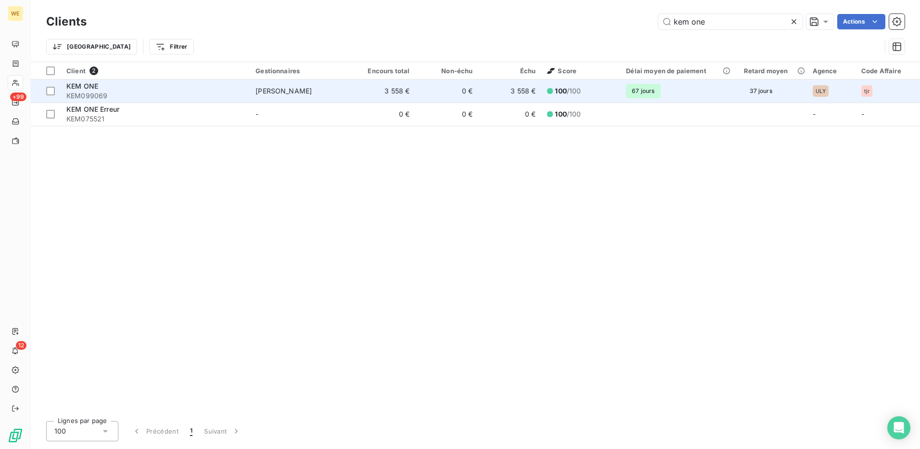
type input "kem one"
click at [202, 86] on div "KEM ONE" at bounding box center [155, 86] width 178 height 10
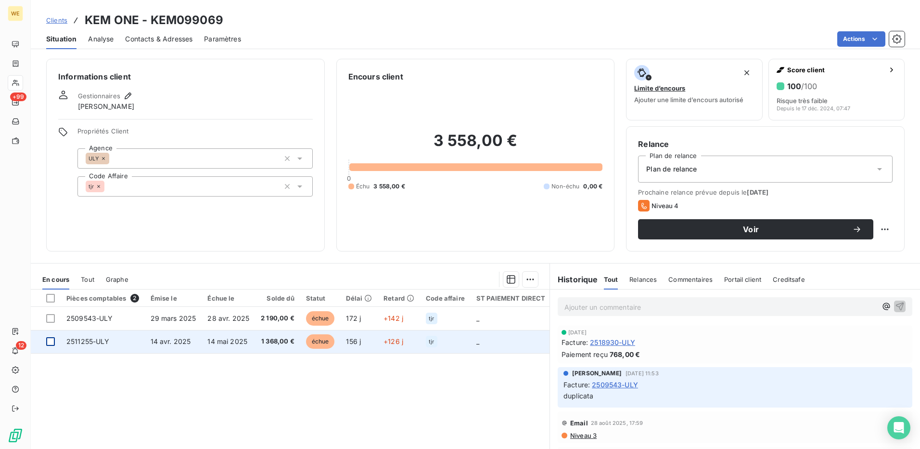
click at [49, 344] on div at bounding box center [50, 341] width 9 height 9
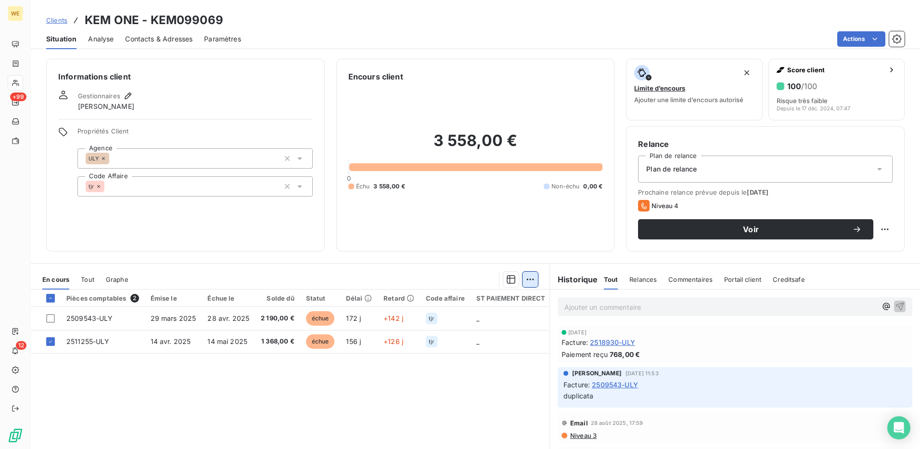
click at [527, 278] on html "WE +99 12 Clients KEM ONE - KEM099069 Situation Analyse Contacts & Adresses Par…" at bounding box center [460, 224] width 920 height 449
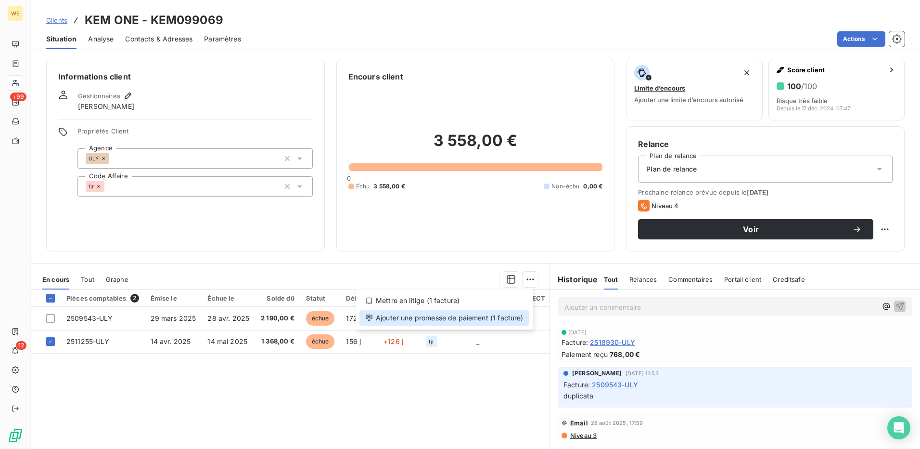
click at [496, 322] on div "Ajouter une promesse de paiement (1 facture)" at bounding box center [444, 317] width 170 height 15
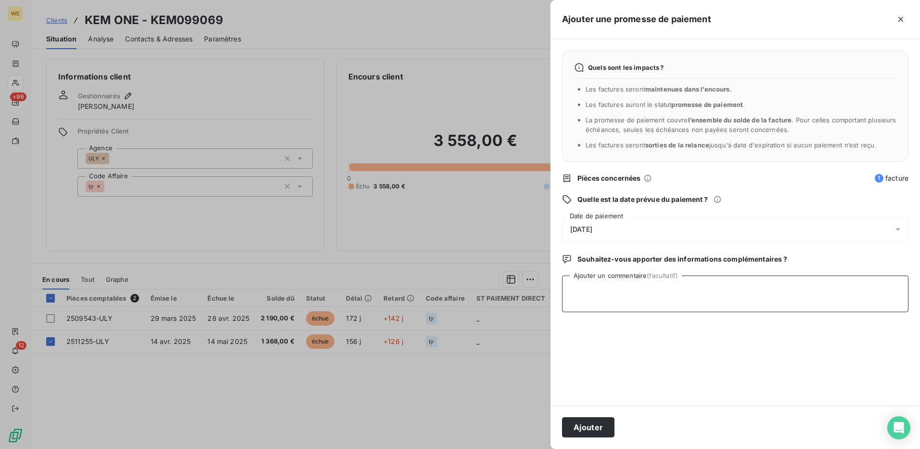
click at [605, 300] on textarea "Ajouter un commentaire (facultatif)" at bounding box center [735, 293] width 346 height 37
click at [616, 305] on textarea "Ajouter un commentaire (facultatif)" at bounding box center [735, 293] width 346 height 37
type textarea "17/09/25"
click at [614, 219] on div "[DATE]" at bounding box center [735, 229] width 346 height 27
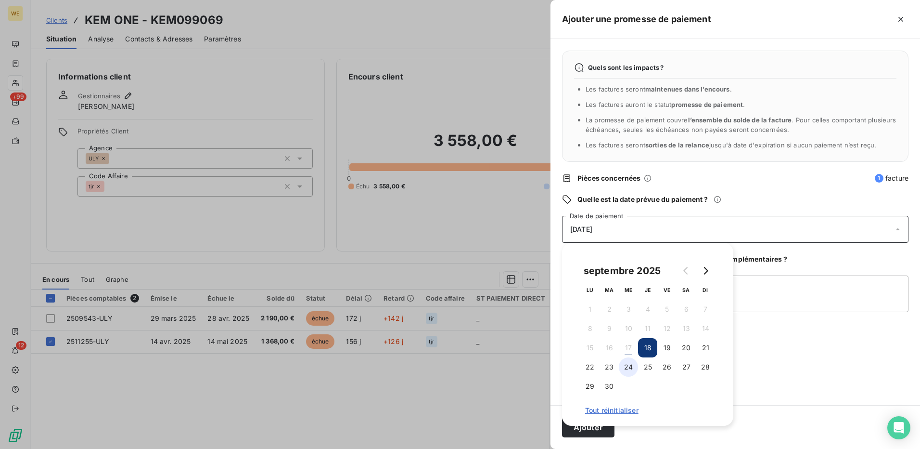
click at [626, 365] on button "24" at bounding box center [628, 366] width 19 height 19
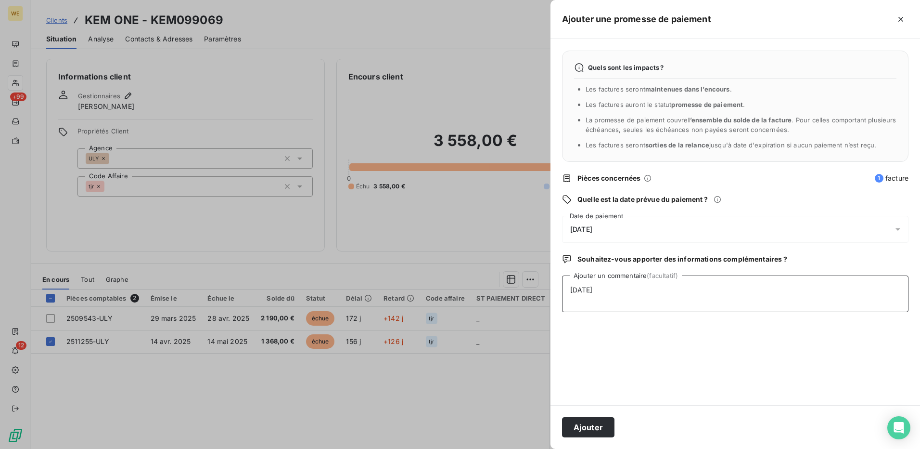
click at [800, 297] on textarea "17/09/25" at bounding box center [735, 293] width 346 height 37
click at [579, 432] on button "Ajouter" at bounding box center [588, 427] width 52 height 20
